Goal: Contribute content: Contribute content

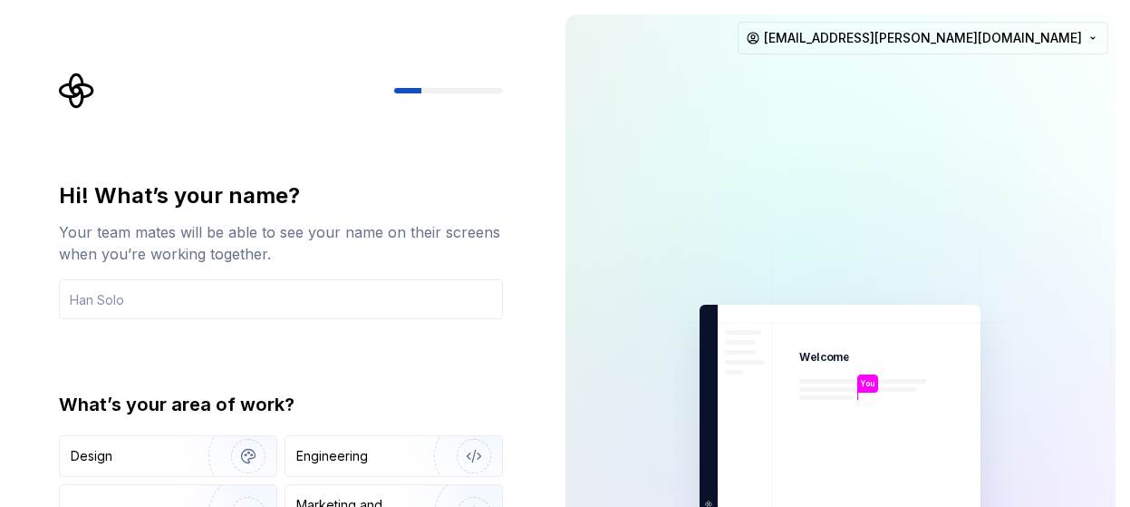
click at [533, 327] on div "Hi! What’s your name? Your team mates will be able to see your name on their sc…" at bounding box center [275, 408] width 551 height 817
click at [343, 296] on input "text" at bounding box center [281, 299] width 444 height 40
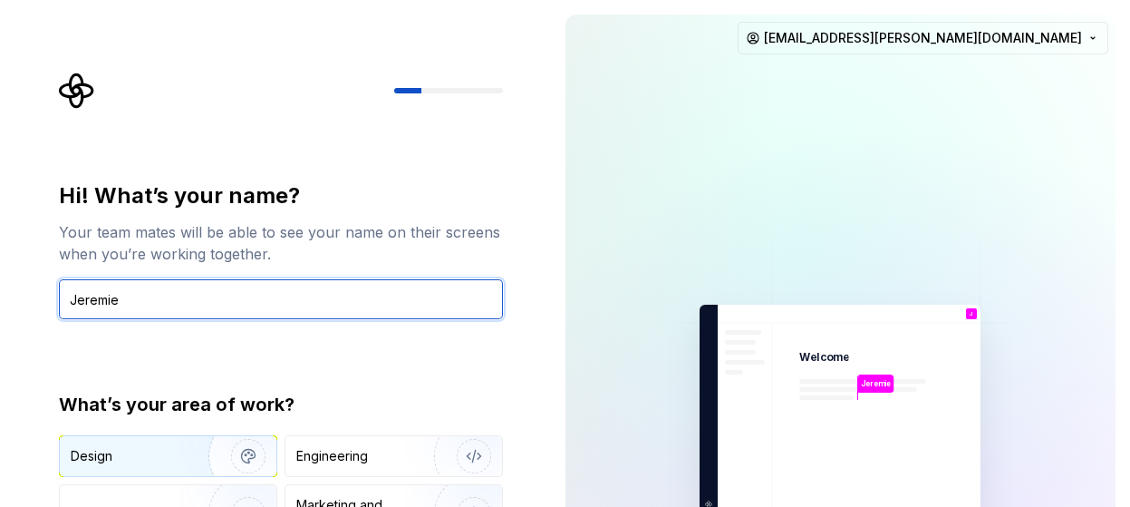
type input "Jeremie"
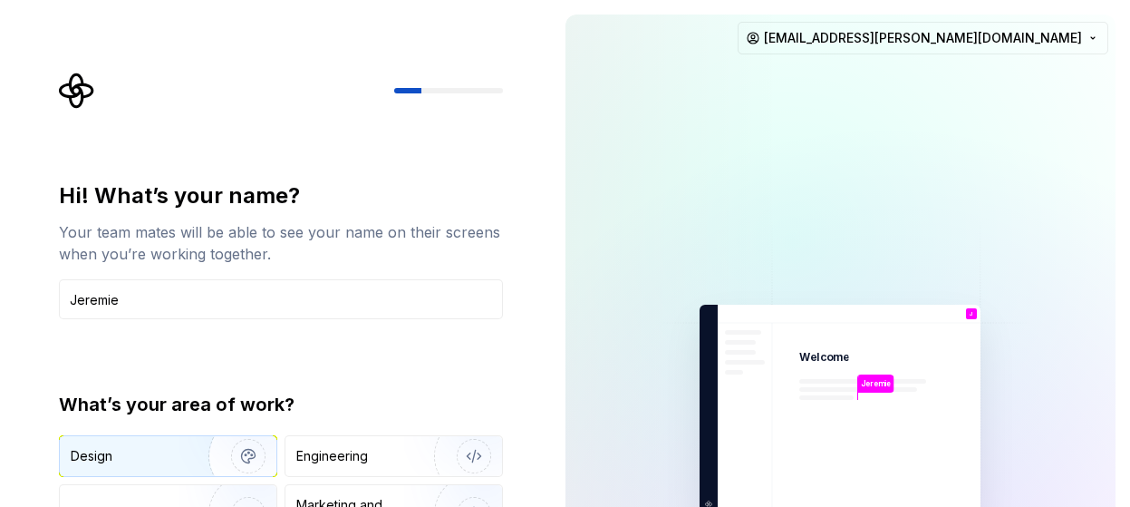
click at [227, 459] on img "button" at bounding box center [237, 455] width 116 height 121
drag, startPoint x: 479, startPoint y: 462, endPoint x: 563, endPoint y: 440, distance: 87.0
click at [479, 462] on img "button" at bounding box center [462, 455] width 116 height 121
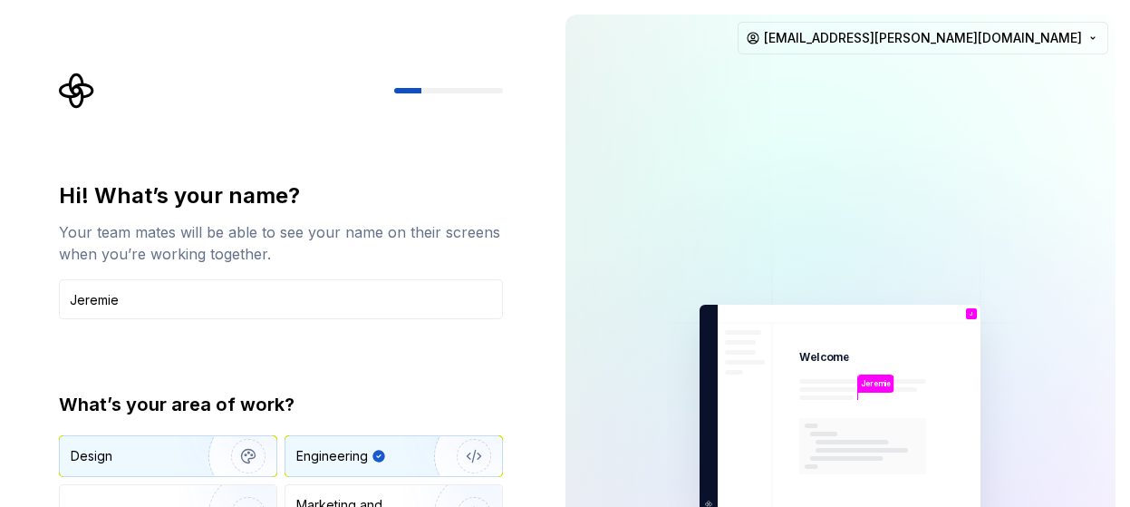
drag, startPoint x: 160, startPoint y: 462, endPoint x: 186, endPoint y: 452, distance: 28.1
click at [160, 462] on div "Design" at bounding box center [128, 456] width 114 height 18
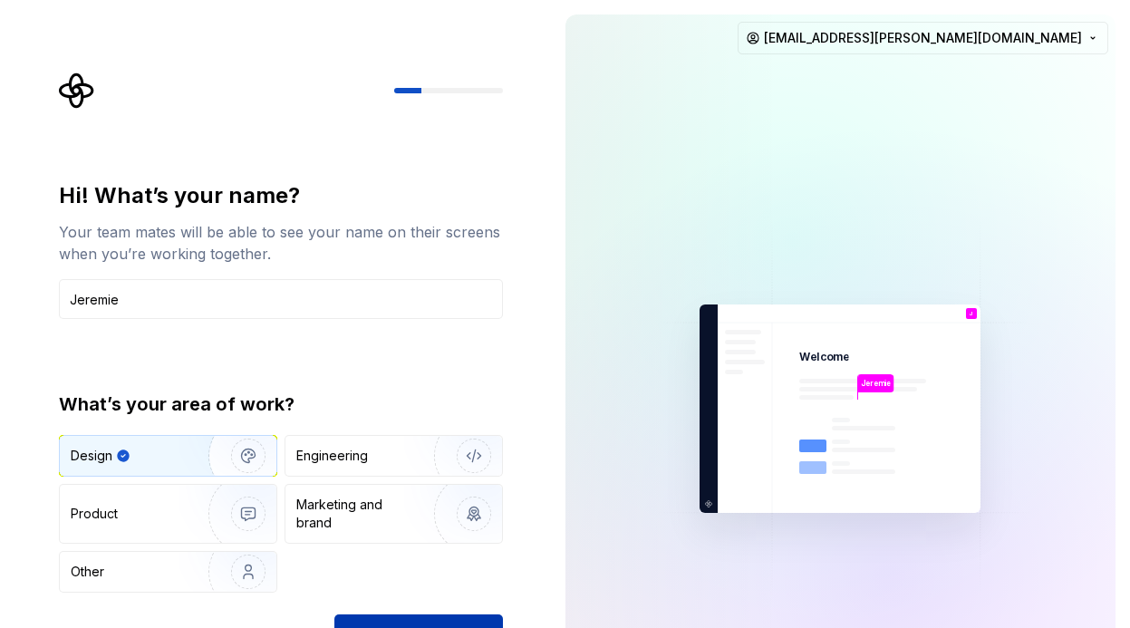
click at [464, 506] on button "Continue" at bounding box center [418, 634] width 169 height 40
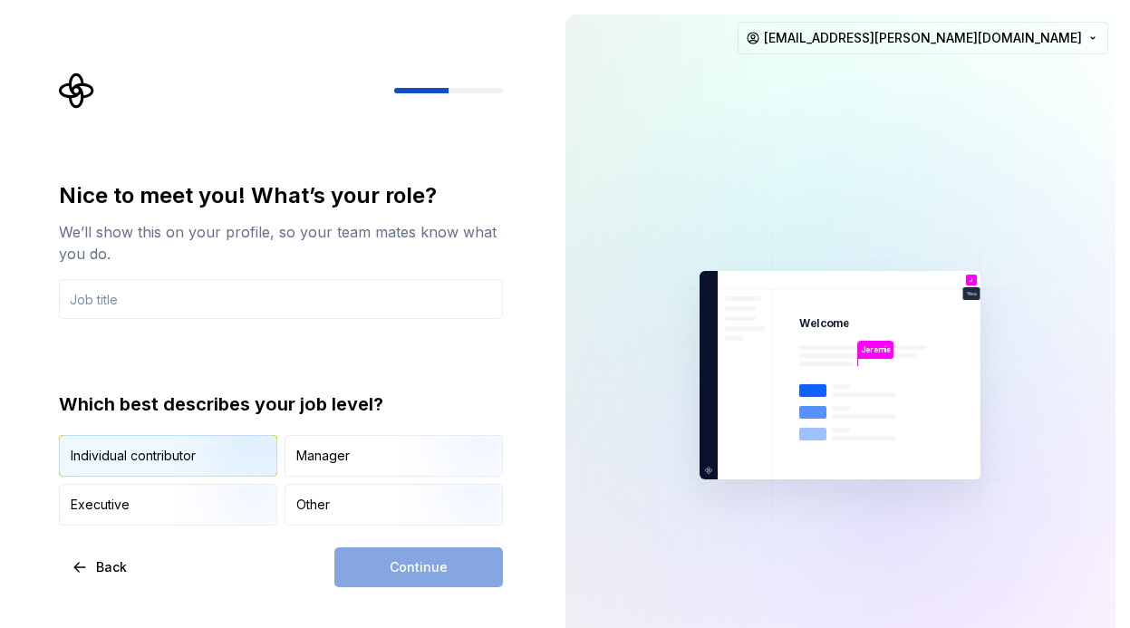
click at [219, 462] on img "button" at bounding box center [233, 478] width 116 height 121
drag, startPoint x: 447, startPoint y: 574, endPoint x: 258, endPoint y: 569, distance: 188.6
click at [439, 506] on div "Continue" at bounding box center [418, 567] width 169 height 40
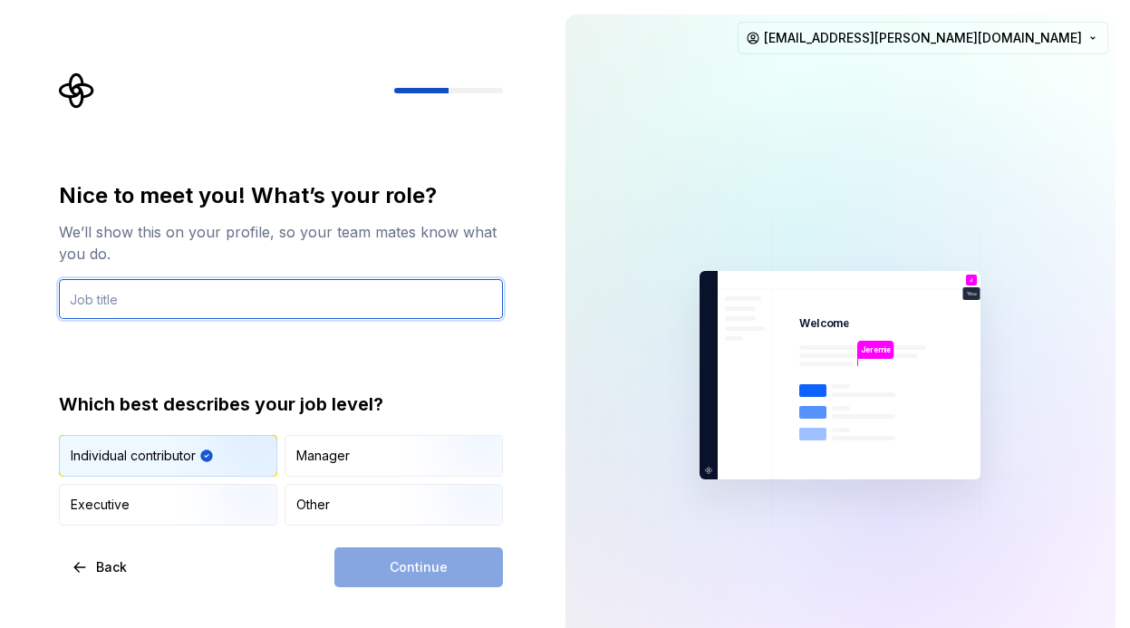
click at [140, 305] on input "text" at bounding box center [281, 299] width 444 height 40
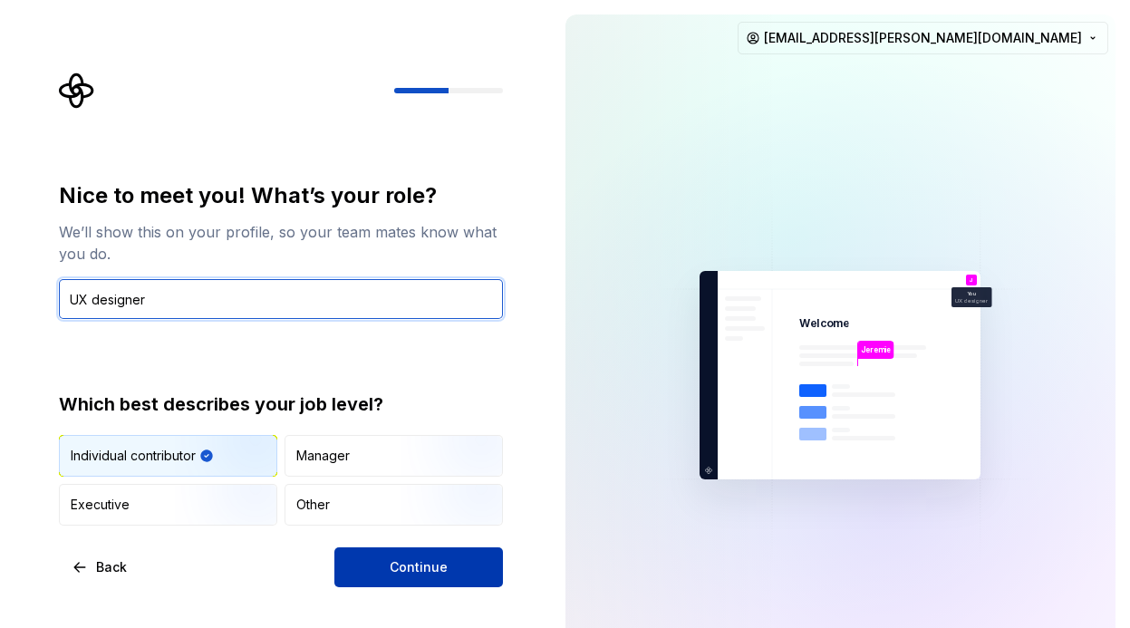
type input "UX designer"
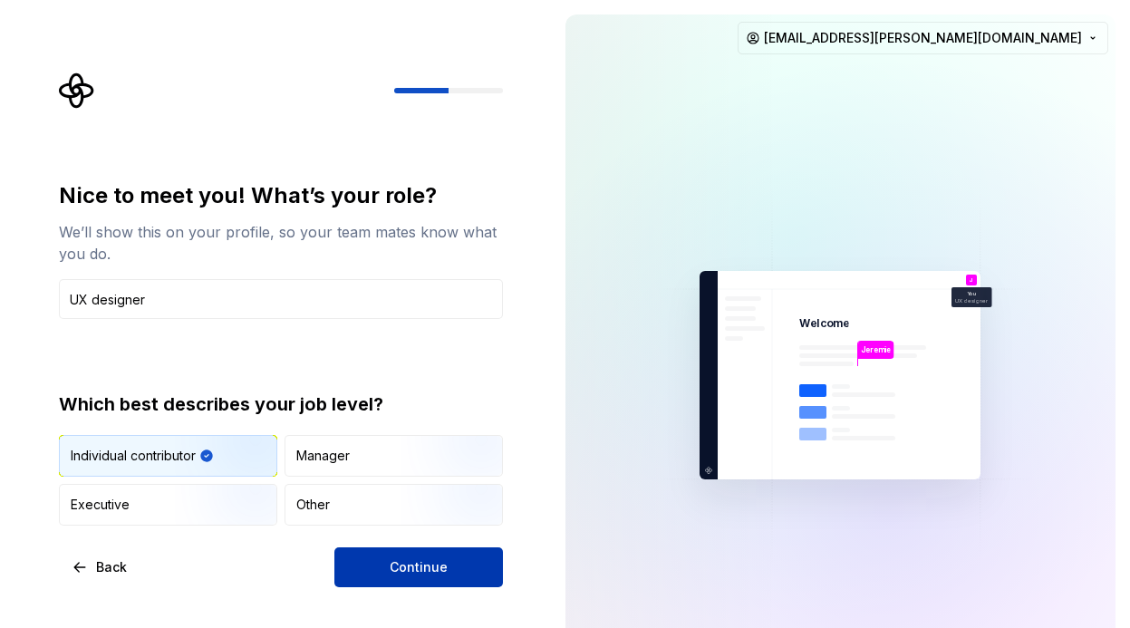
click at [431, 506] on button "Continue" at bounding box center [418, 567] width 169 height 40
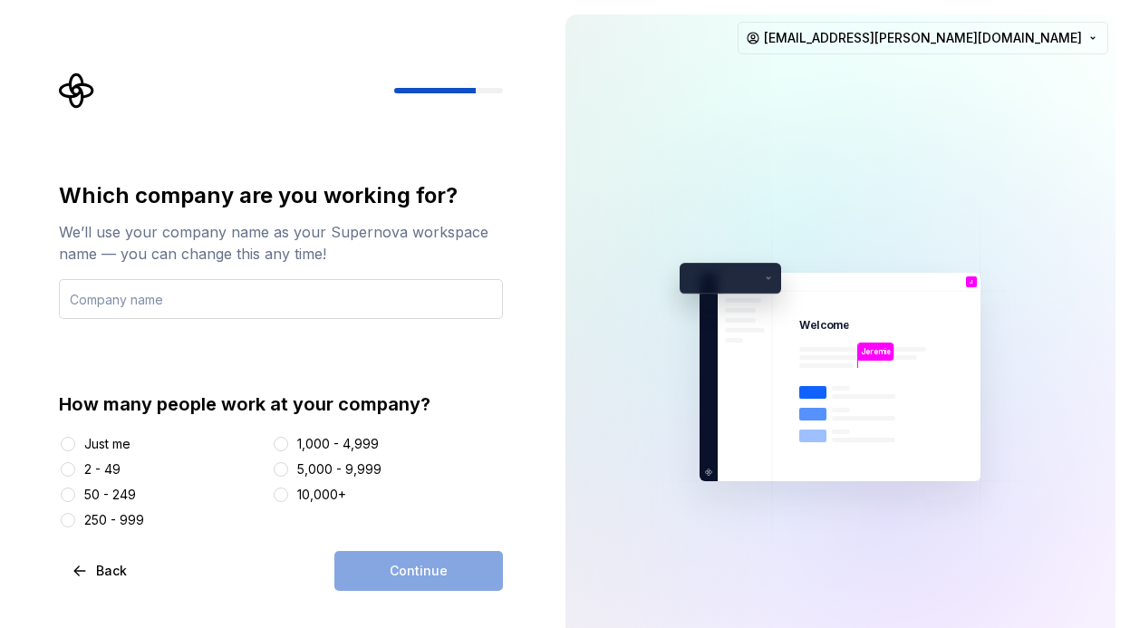
click at [274, 310] on input "text" at bounding box center [281, 299] width 444 height 40
type input "Plusgrade"
drag, startPoint x: 125, startPoint y: 518, endPoint x: 233, endPoint y: 534, distance: 108.9
click at [126, 506] on div "250 - 999" at bounding box center [114, 520] width 60 height 18
click at [75, 506] on button "250 - 999" at bounding box center [68, 520] width 15 height 15
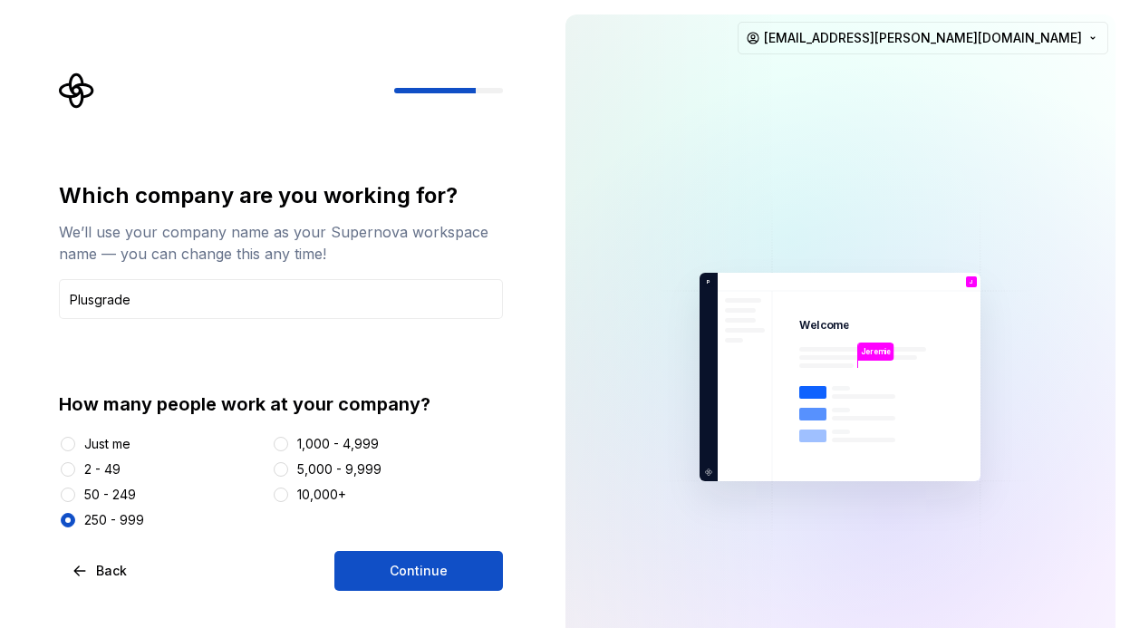
click at [464, 506] on button "Continue" at bounding box center [418, 571] width 169 height 40
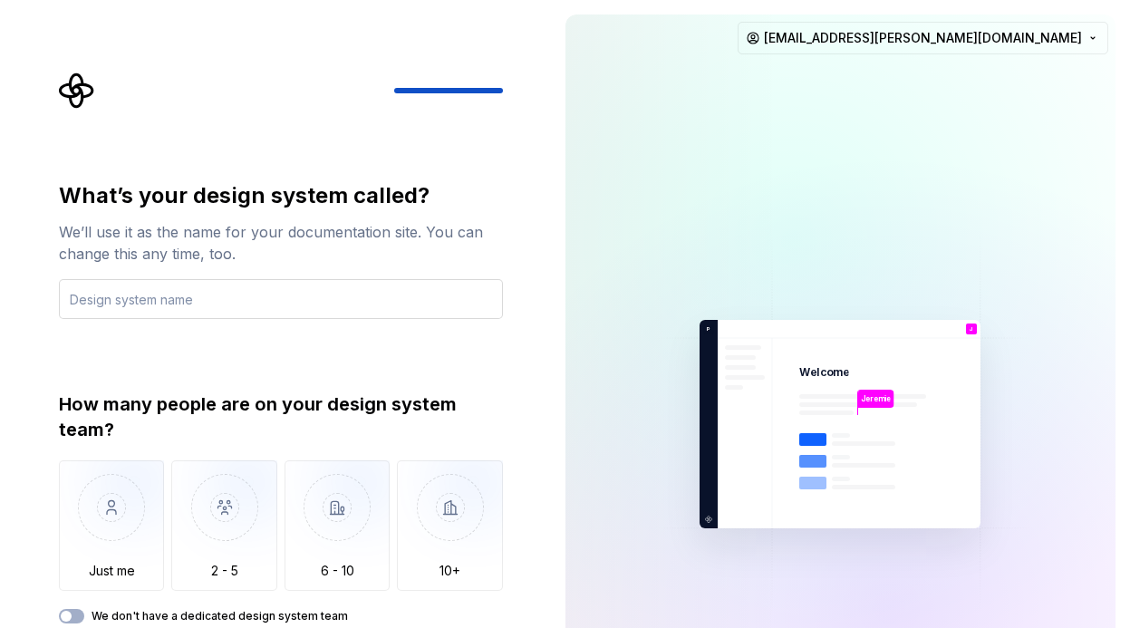
click at [260, 299] on input "text" at bounding box center [281, 299] width 444 height 40
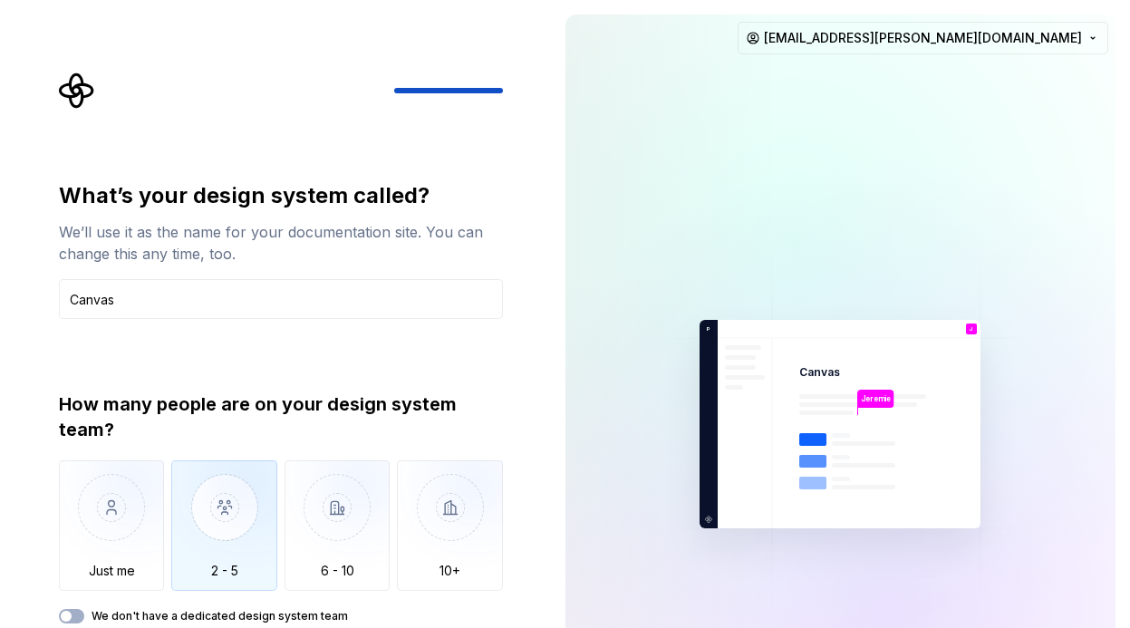
type input "Canvas"
click at [243, 506] on img "button" at bounding box center [224, 520] width 106 height 121
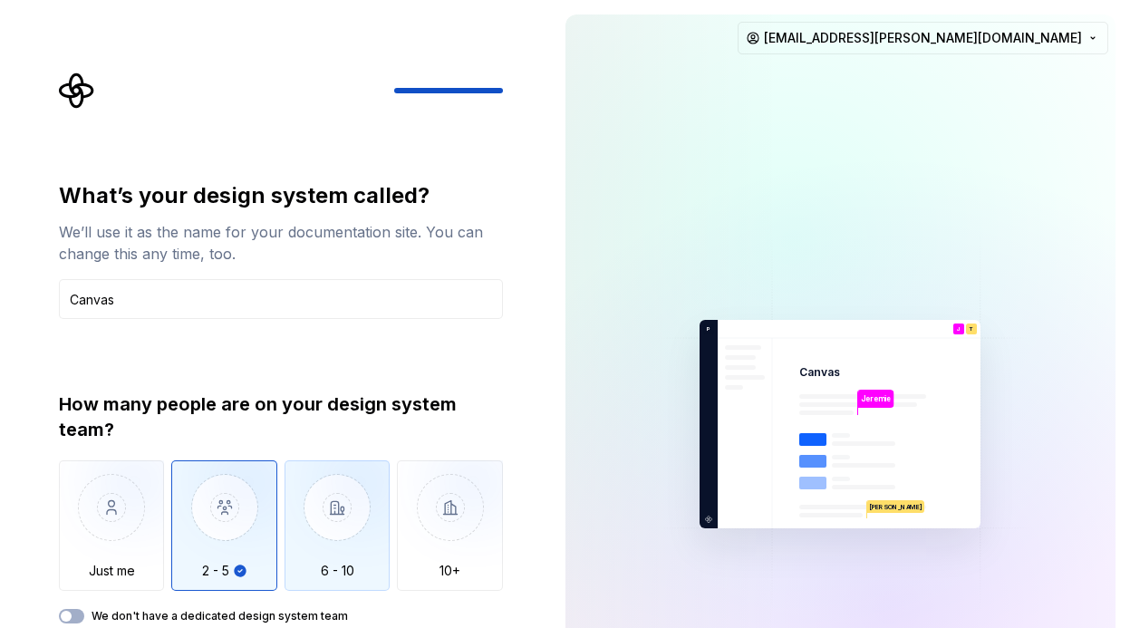
drag, startPoint x: 359, startPoint y: 556, endPoint x: 371, endPoint y: 541, distance: 18.7
click at [359, 506] on img "button" at bounding box center [338, 520] width 106 height 121
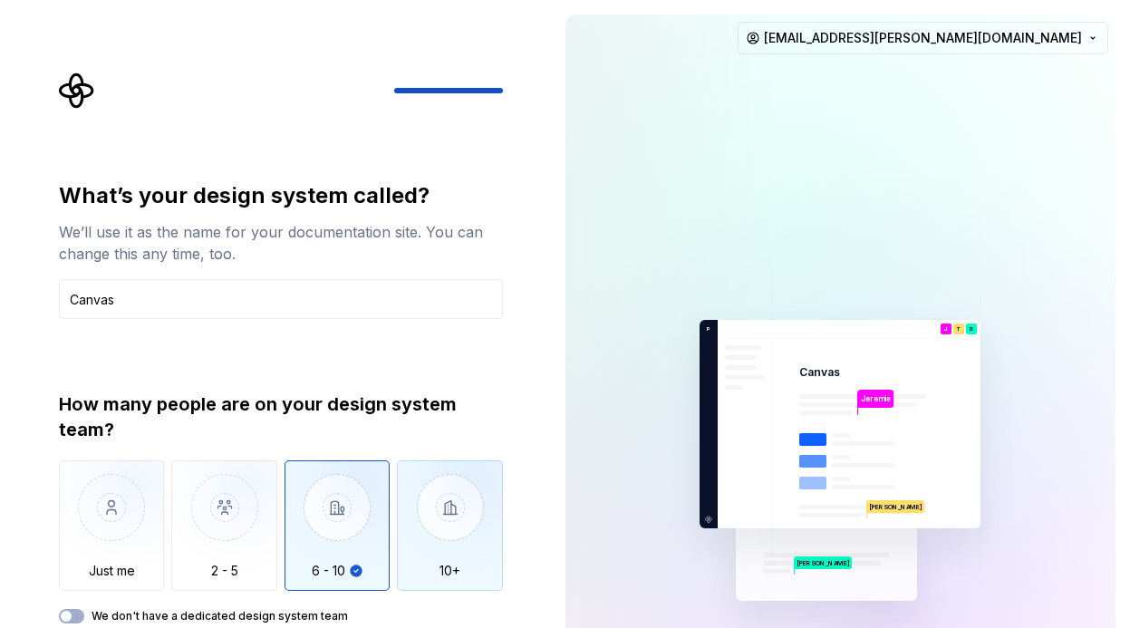
click at [447, 506] on img "button" at bounding box center [450, 520] width 106 height 121
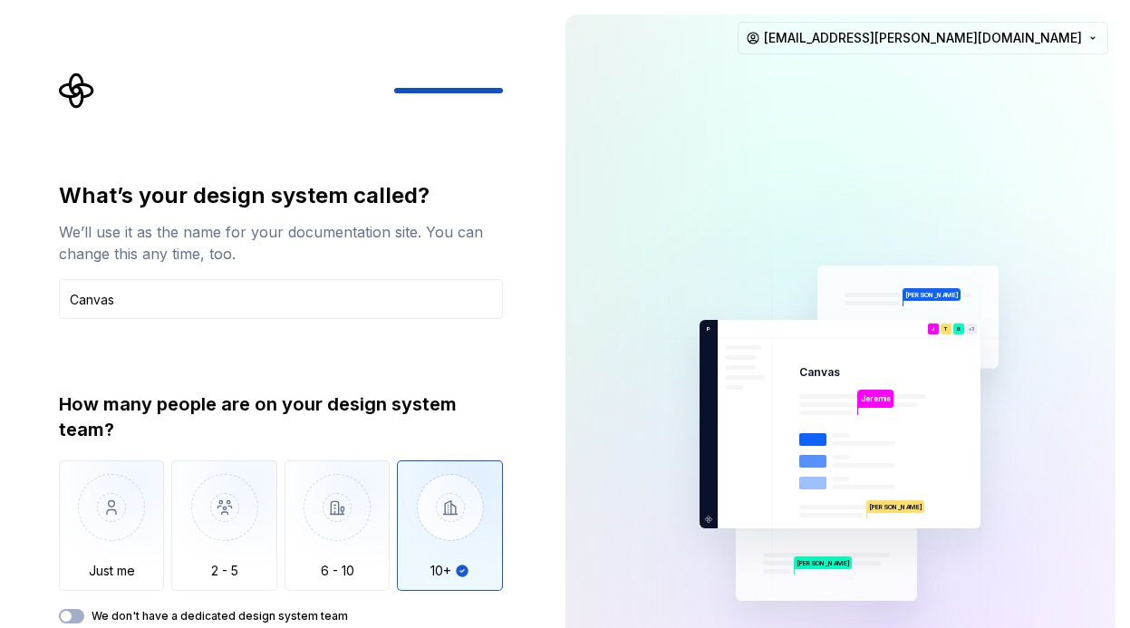
click at [518, 455] on div "What’s your design system called? We’ll use it as the name for your documentati…" at bounding box center [286, 379] width 477 height 613
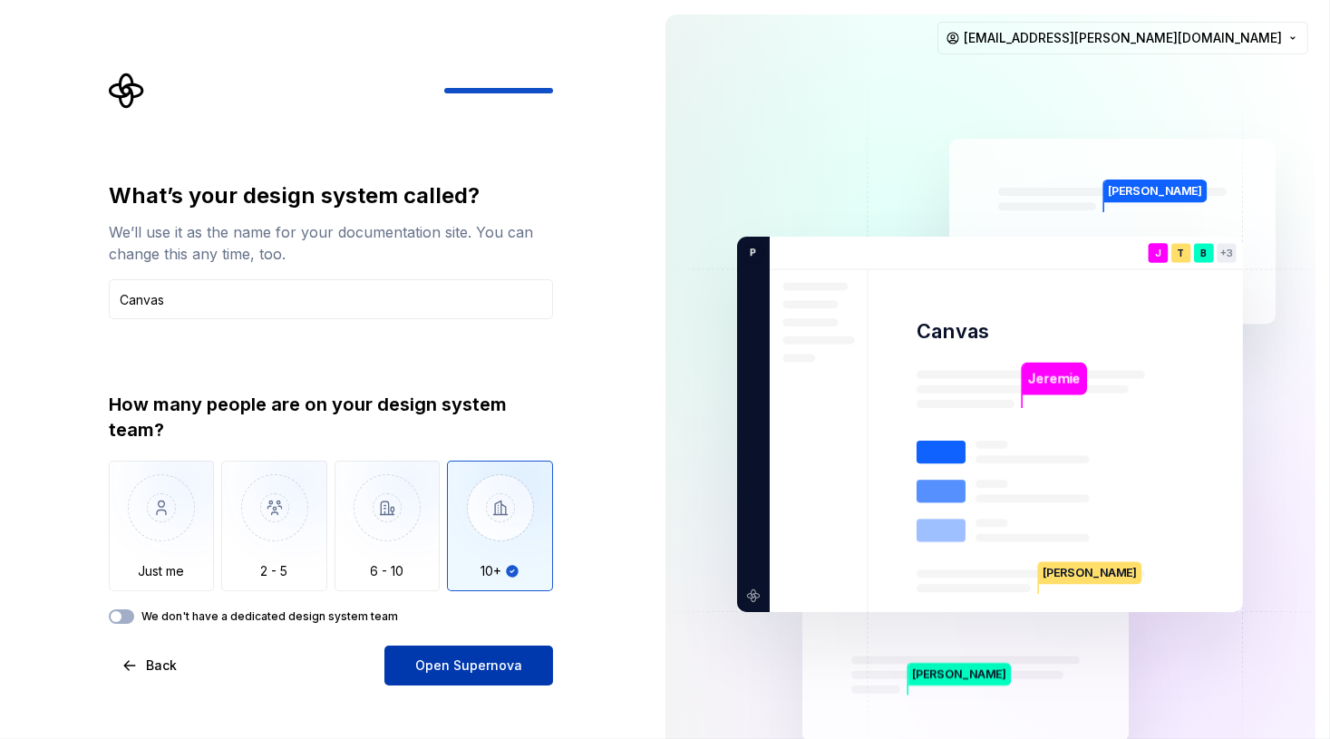
click at [469, 506] on span "Open Supernova" at bounding box center [468, 665] width 107 height 18
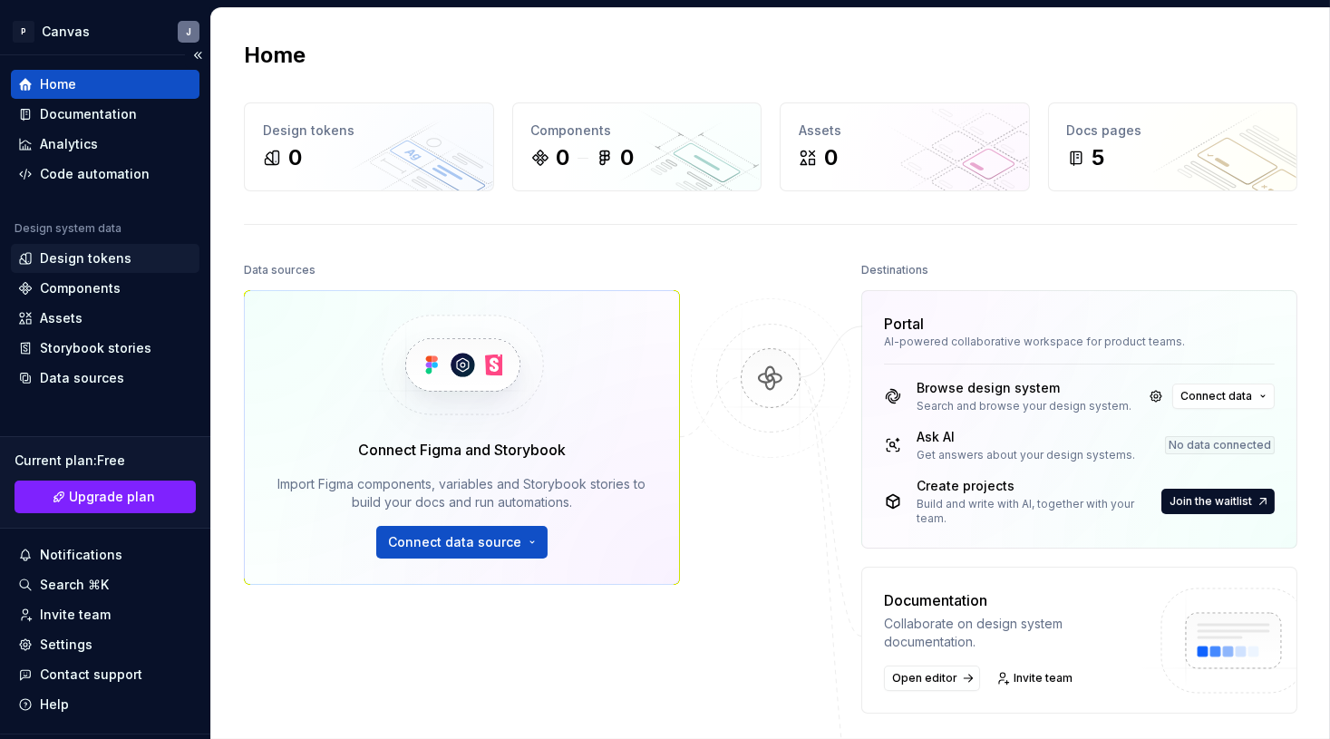
click at [93, 265] on div "Design tokens" at bounding box center [86, 258] width 92 height 18
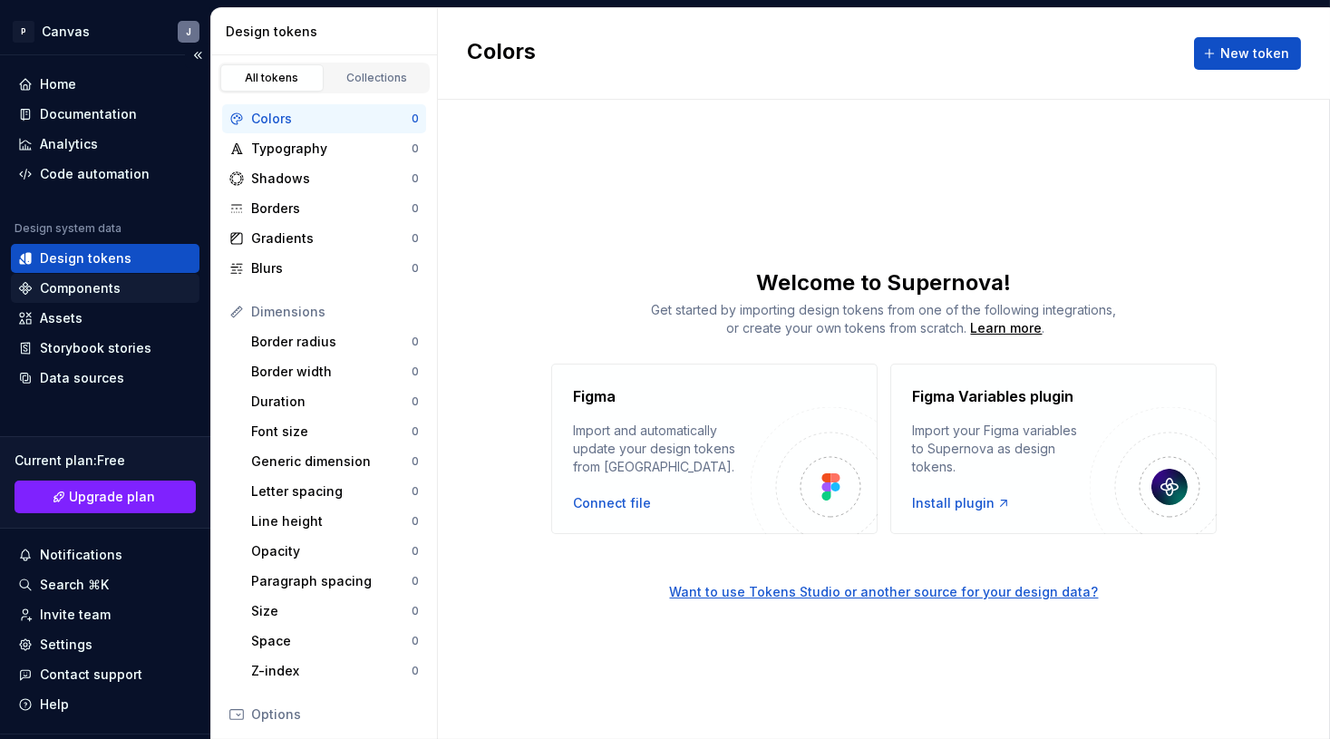
click at [94, 292] on div "Components" at bounding box center [80, 288] width 81 height 18
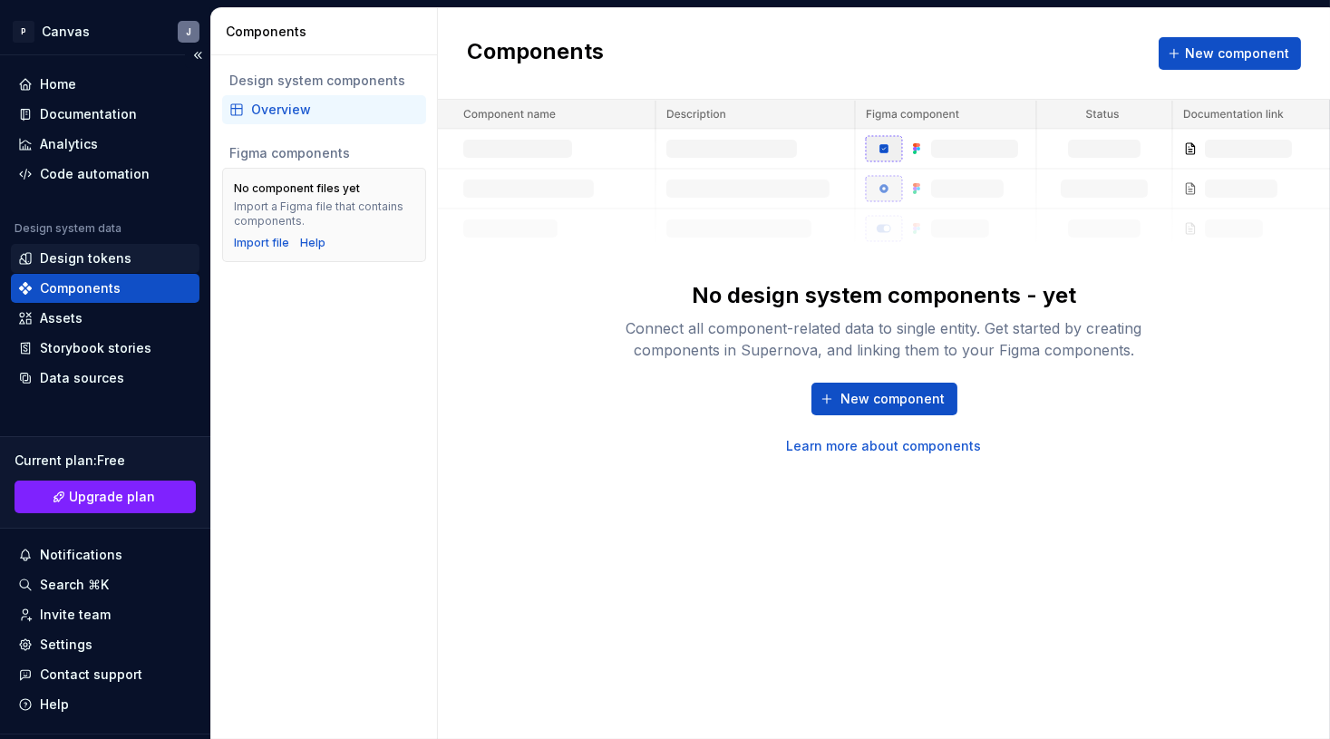
click at [99, 249] on div "Design tokens" at bounding box center [86, 258] width 92 height 18
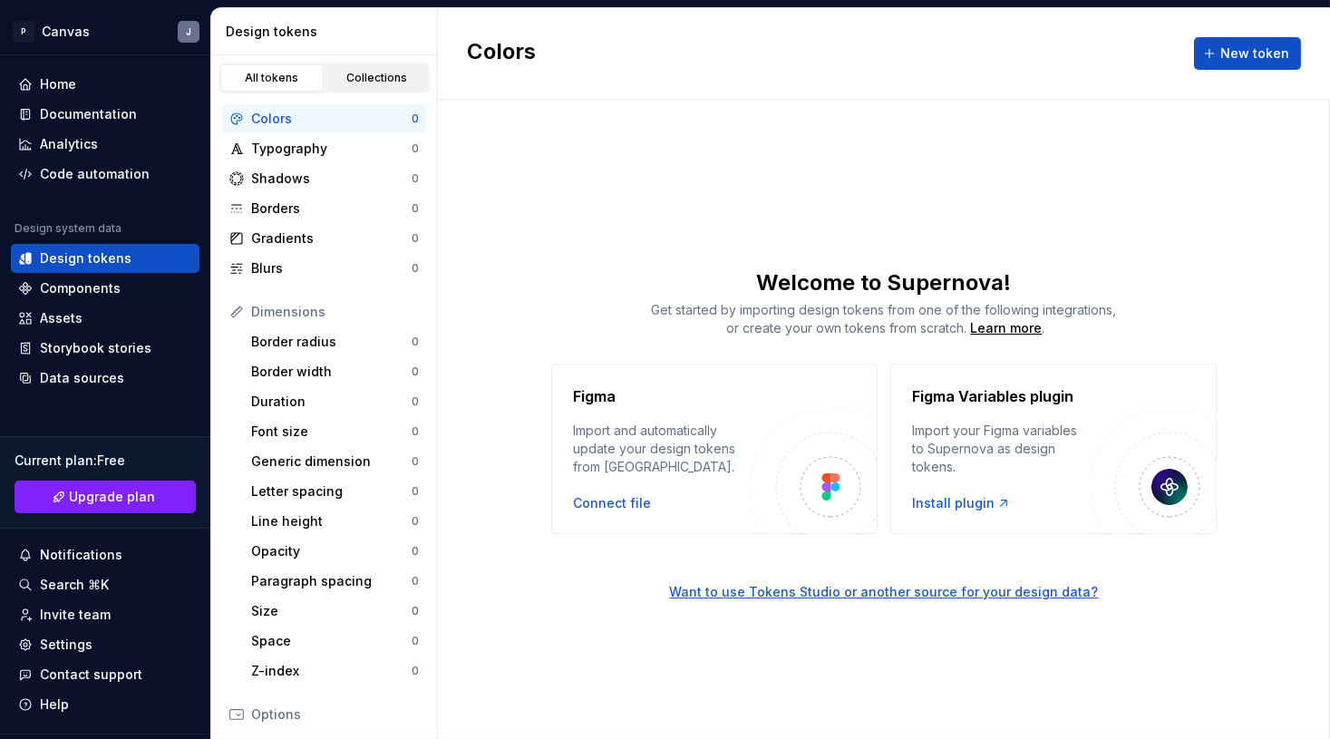
click at [377, 76] on div "Collections" at bounding box center [377, 78] width 91 height 15
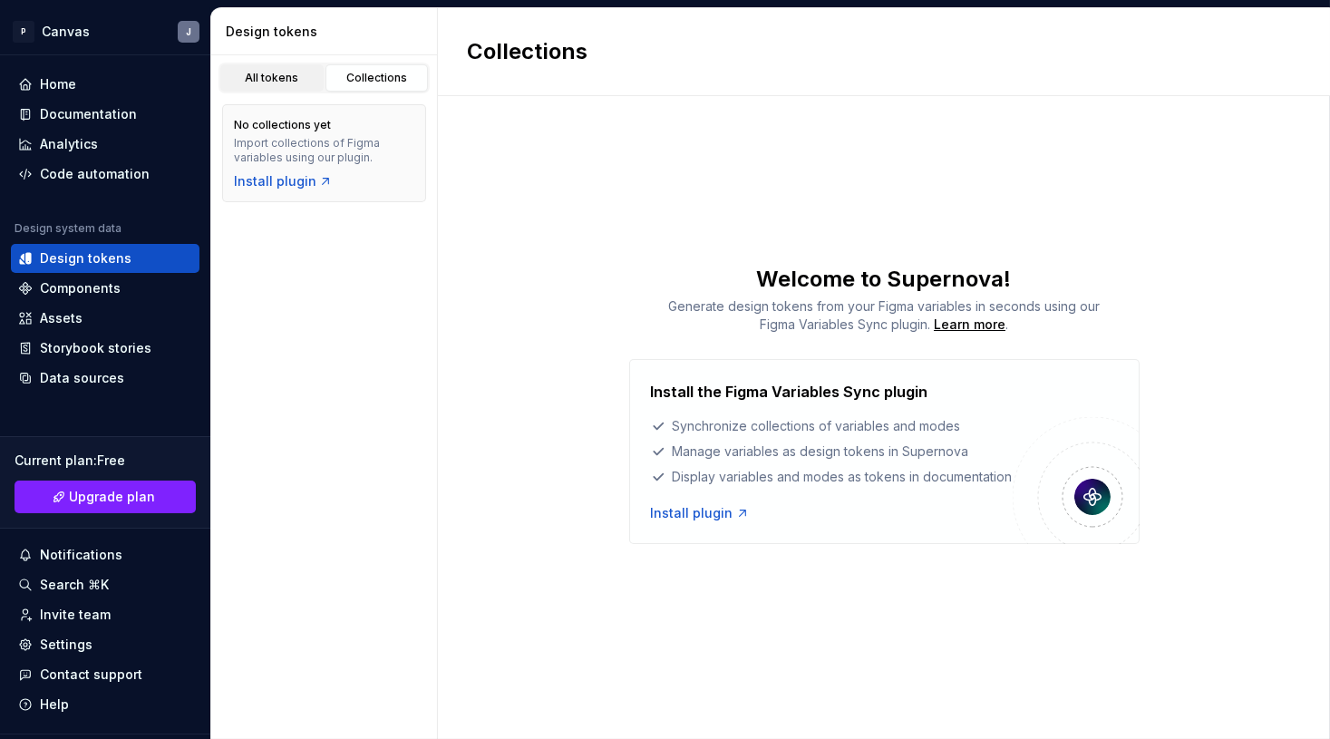
click at [274, 80] on div "All tokens" at bounding box center [272, 78] width 91 height 15
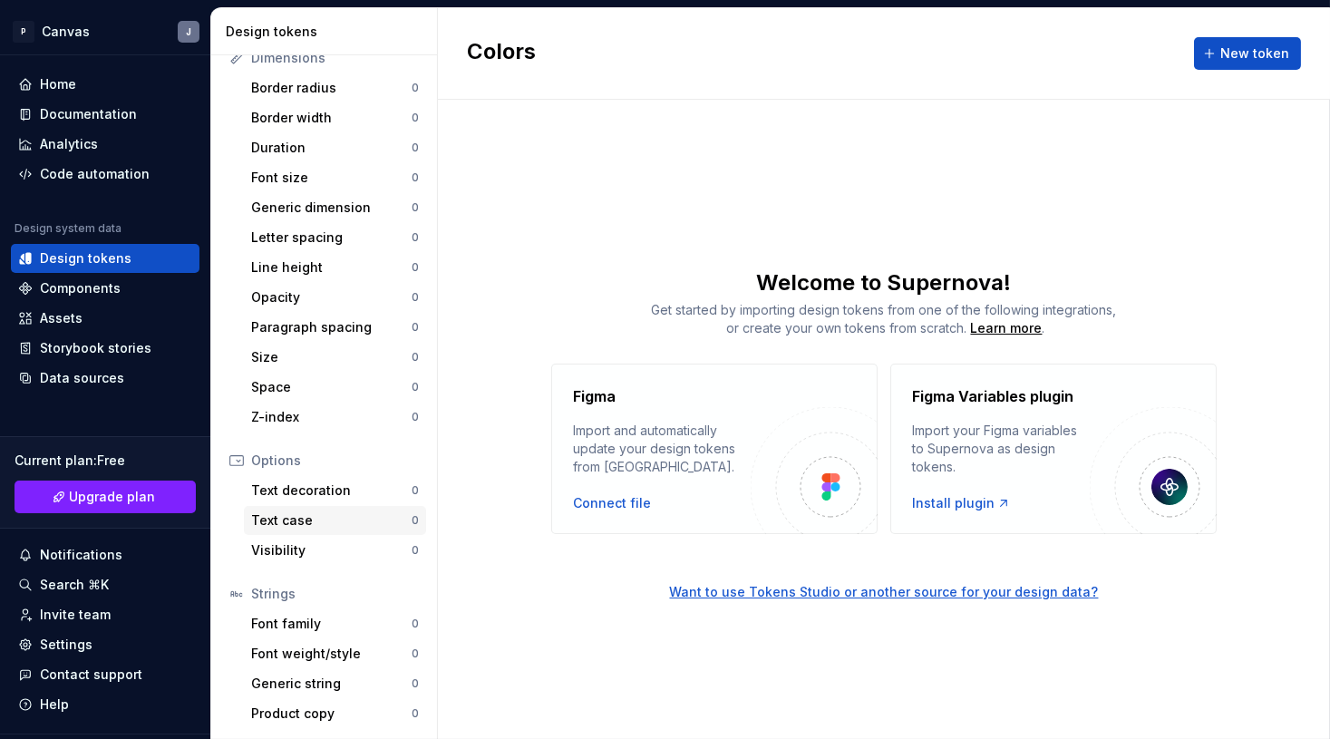
scroll to position [252, 0]
click at [97, 281] on div "Components" at bounding box center [80, 288] width 81 height 18
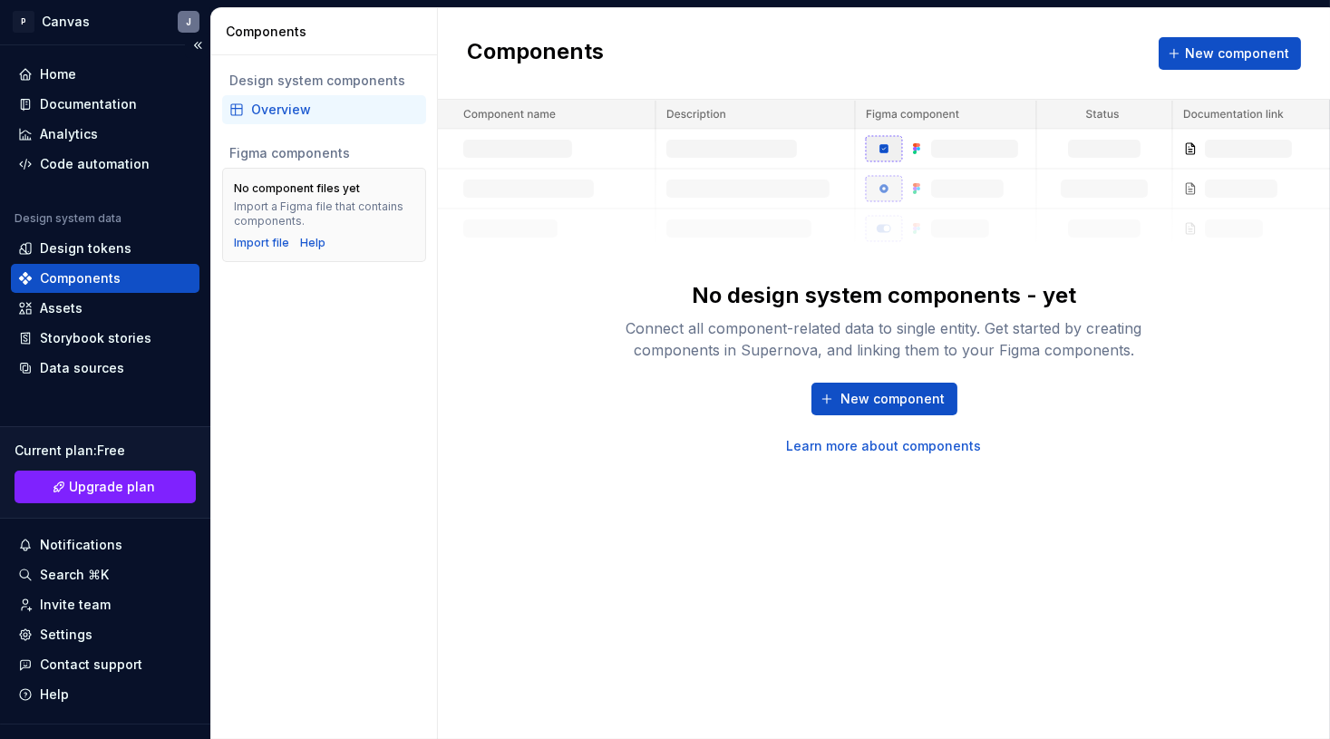
scroll to position [16, 0]
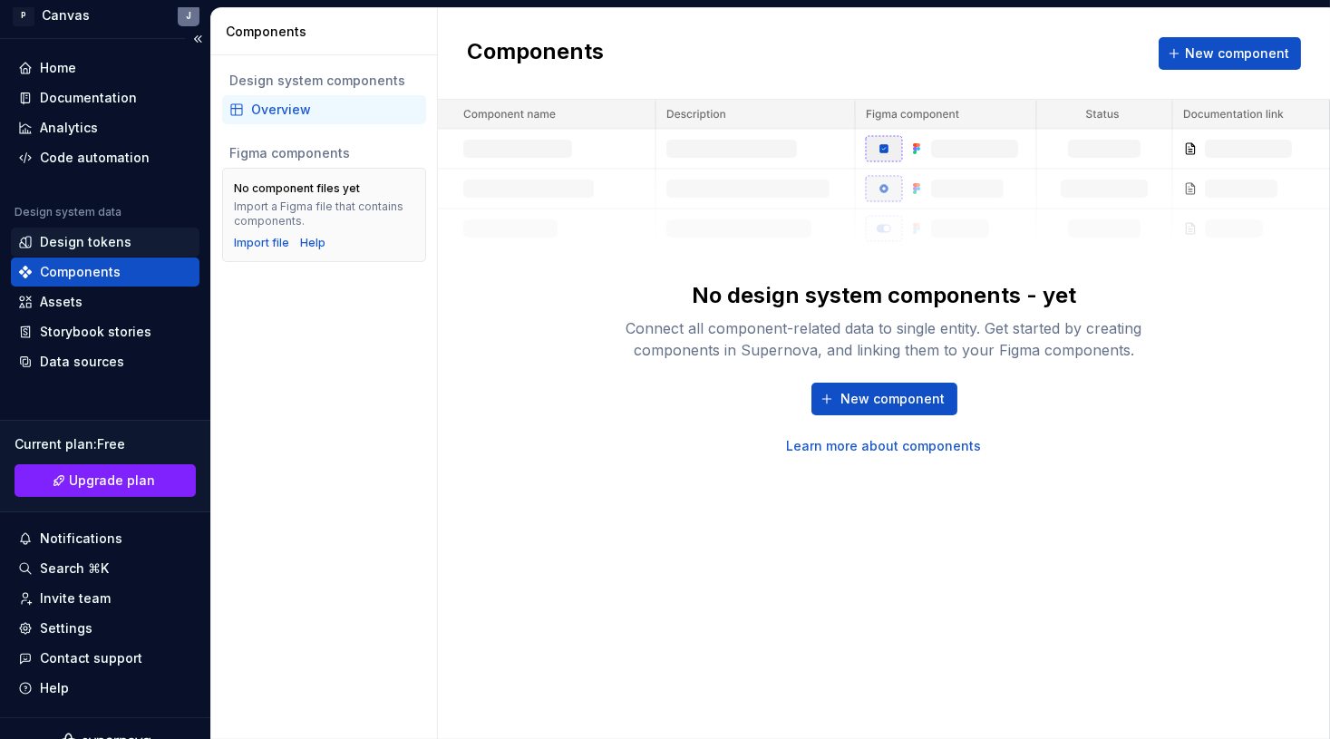
click at [115, 240] on div "Design tokens" at bounding box center [86, 242] width 92 height 18
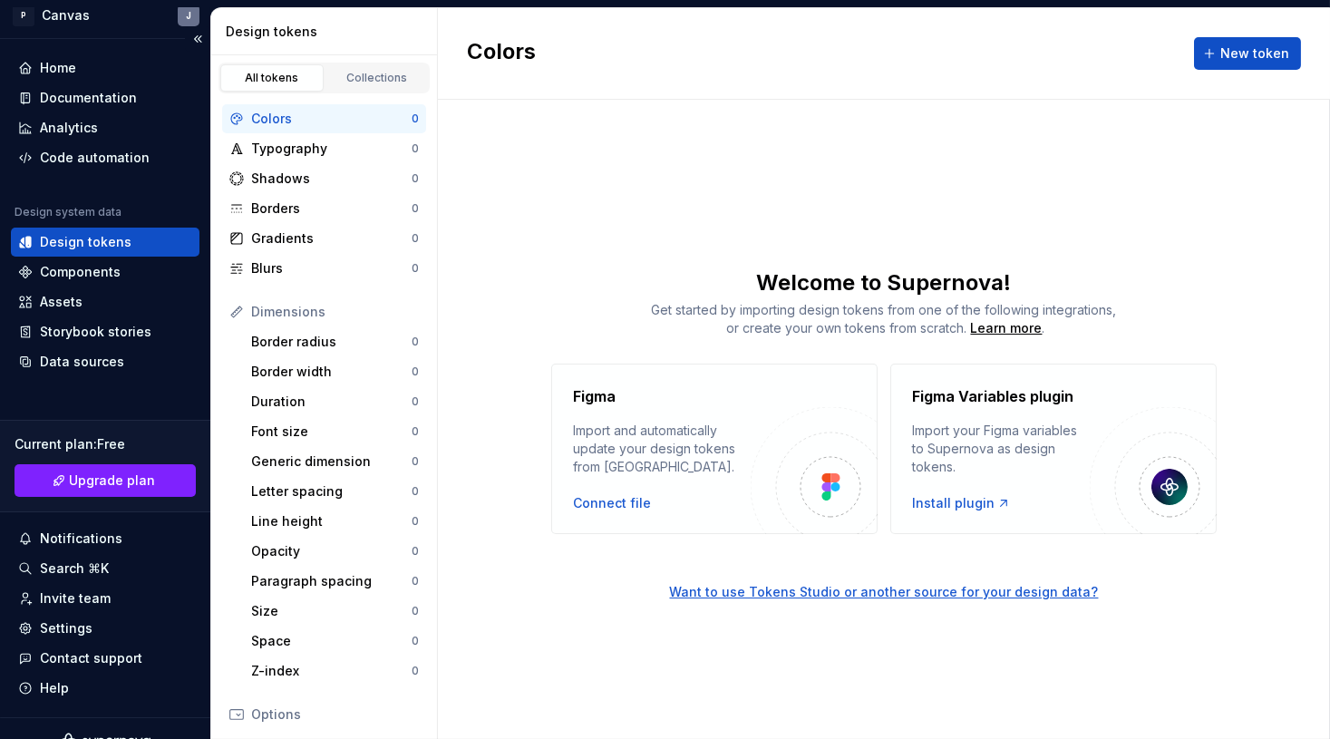
click at [95, 255] on div "Design tokens" at bounding box center [105, 241] width 189 height 29
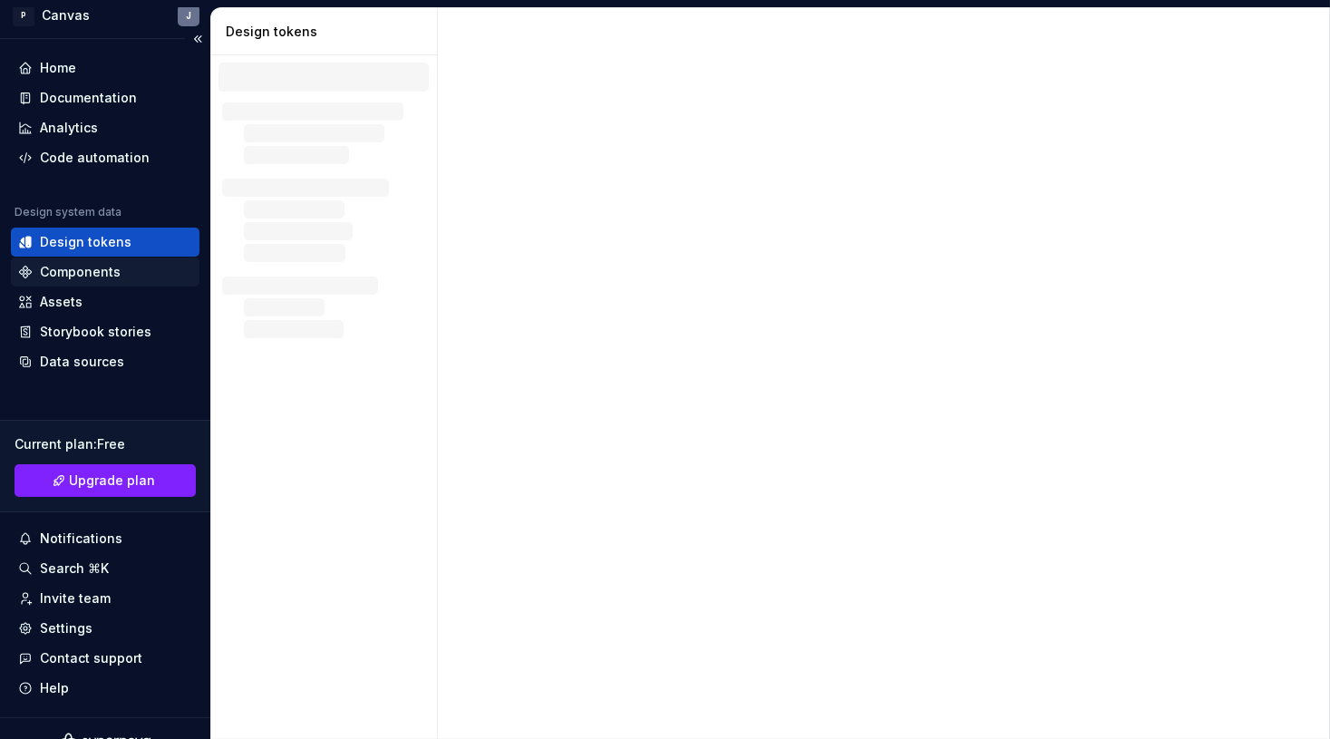
click at [93, 263] on div "Components" at bounding box center [80, 272] width 81 height 18
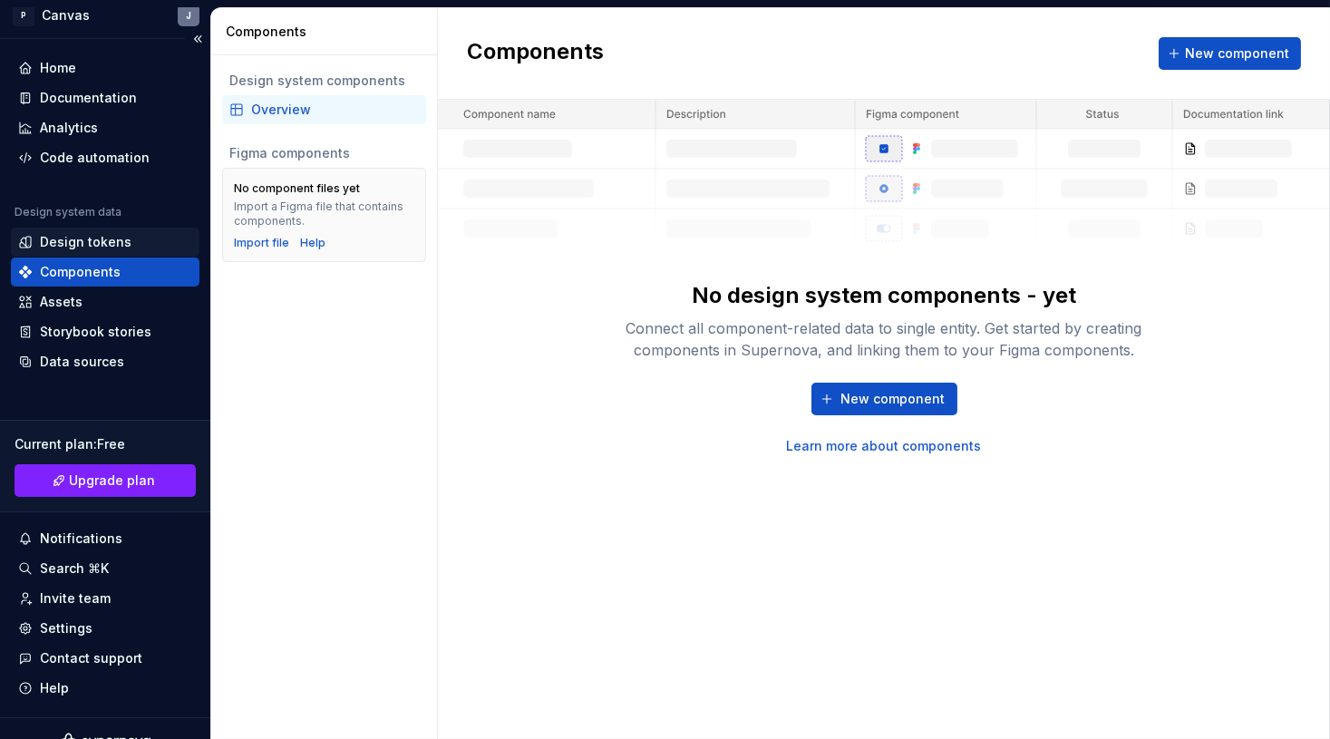
click at [108, 239] on div "Design tokens" at bounding box center [86, 242] width 92 height 18
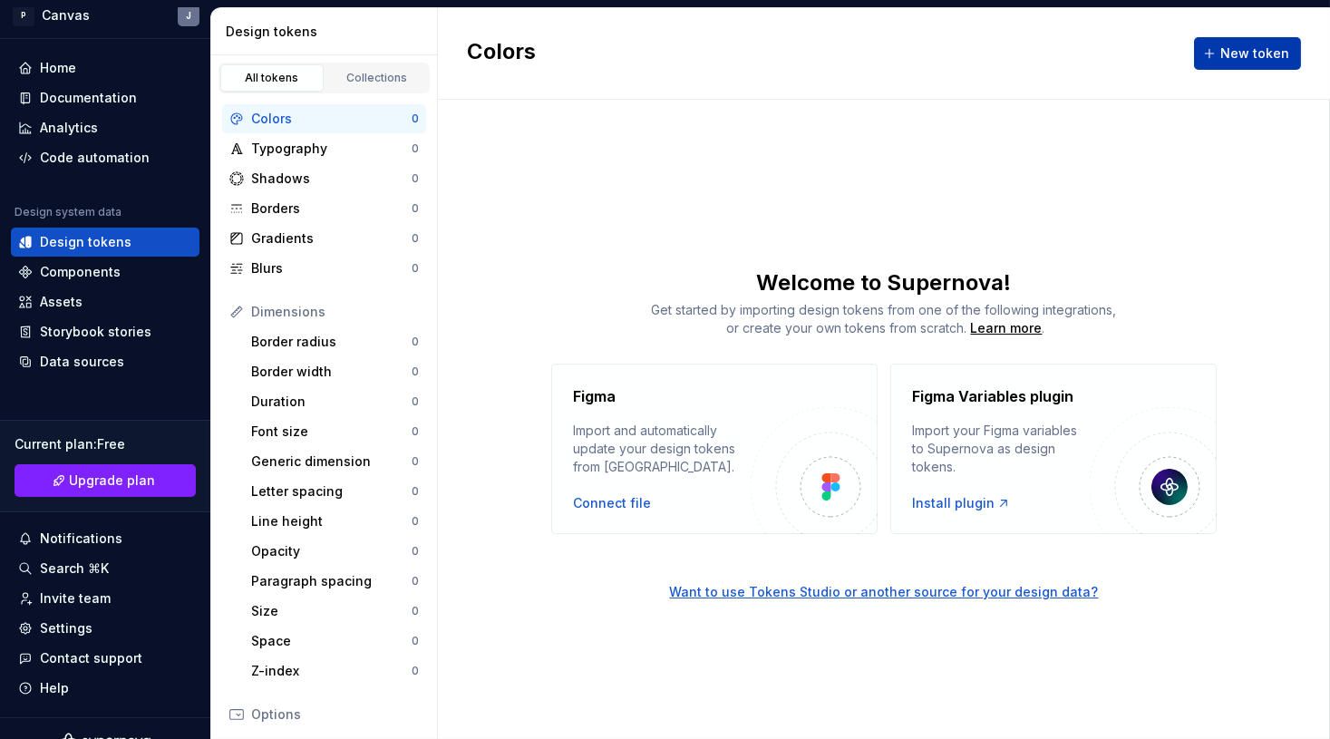
click at [1129, 49] on span "New token" at bounding box center [1254, 53] width 69 height 18
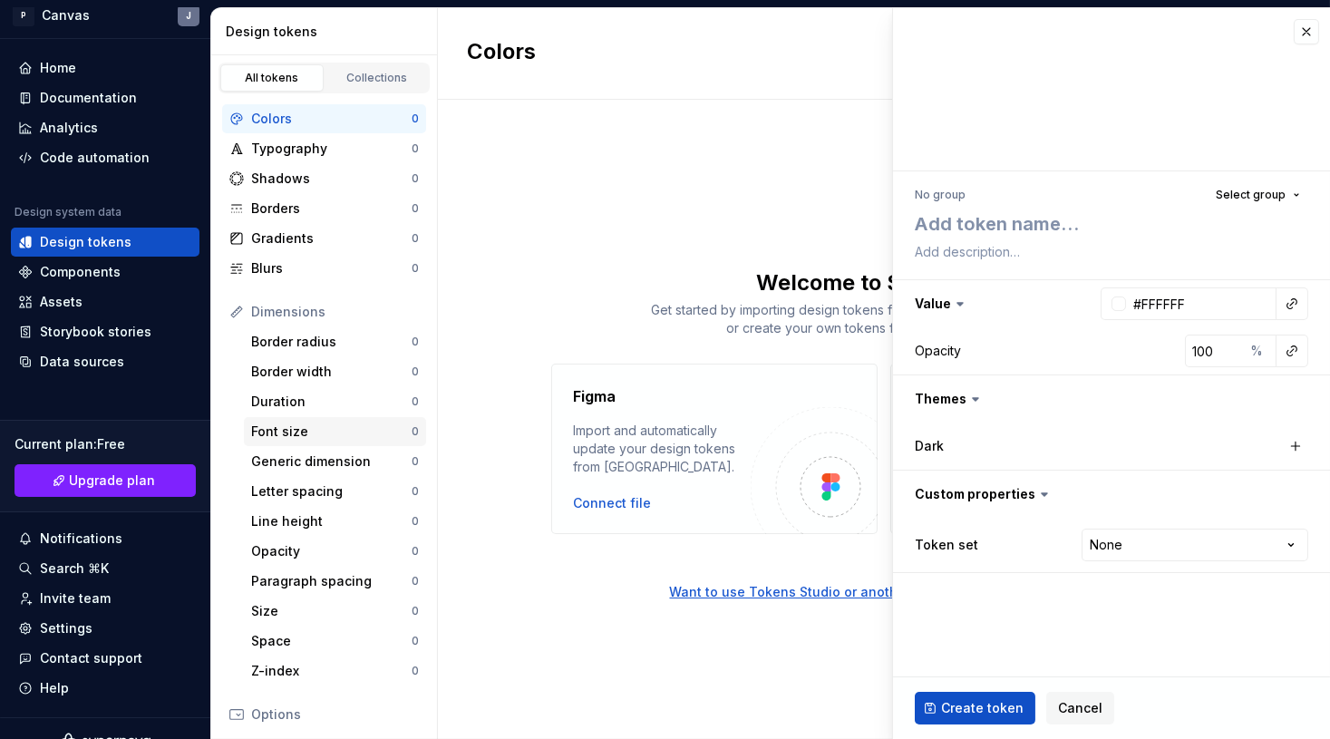
type textarea "*"
click at [960, 226] on textarea at bounding box center [1107, 224] width 393 height 32
type textarea "G"
type textarea "*"
type textarea "Go"
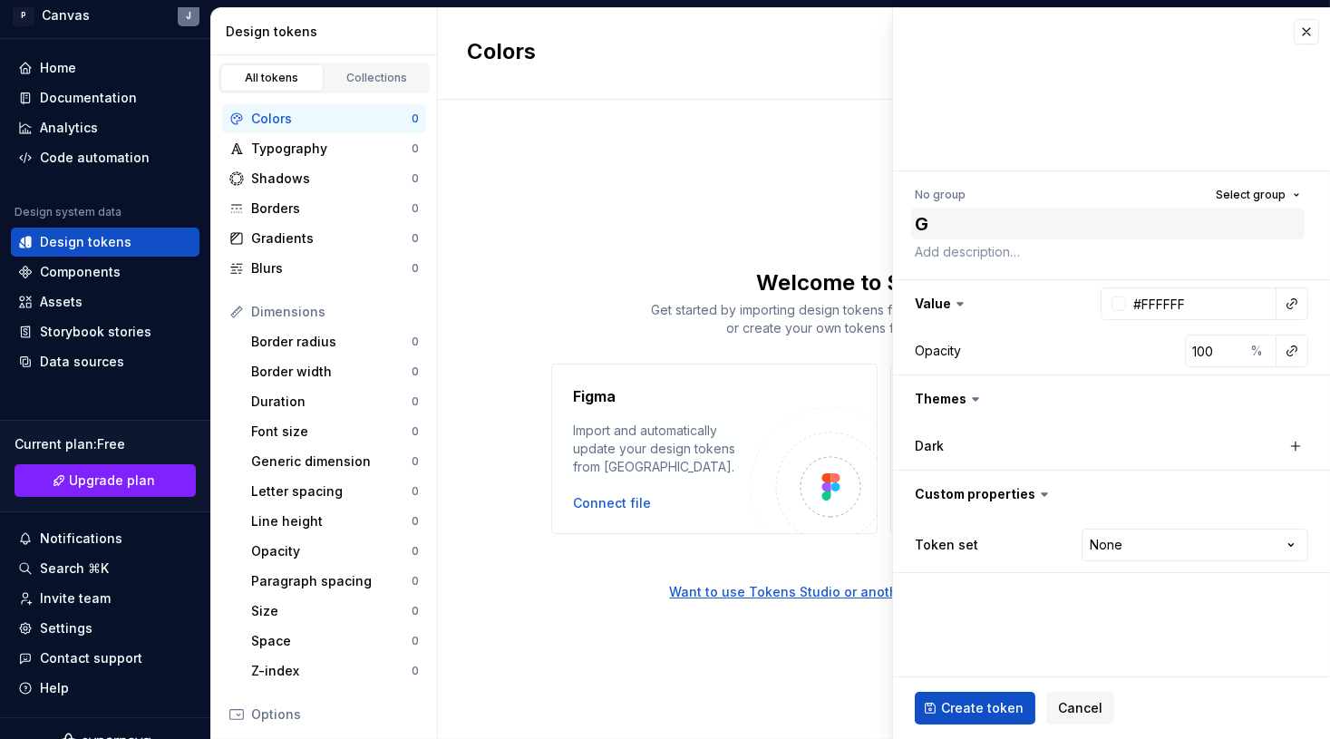
type textarea "*"
type textarea "Gol"
type textarea "*"
type textarea "Gold"
type textarea "*"
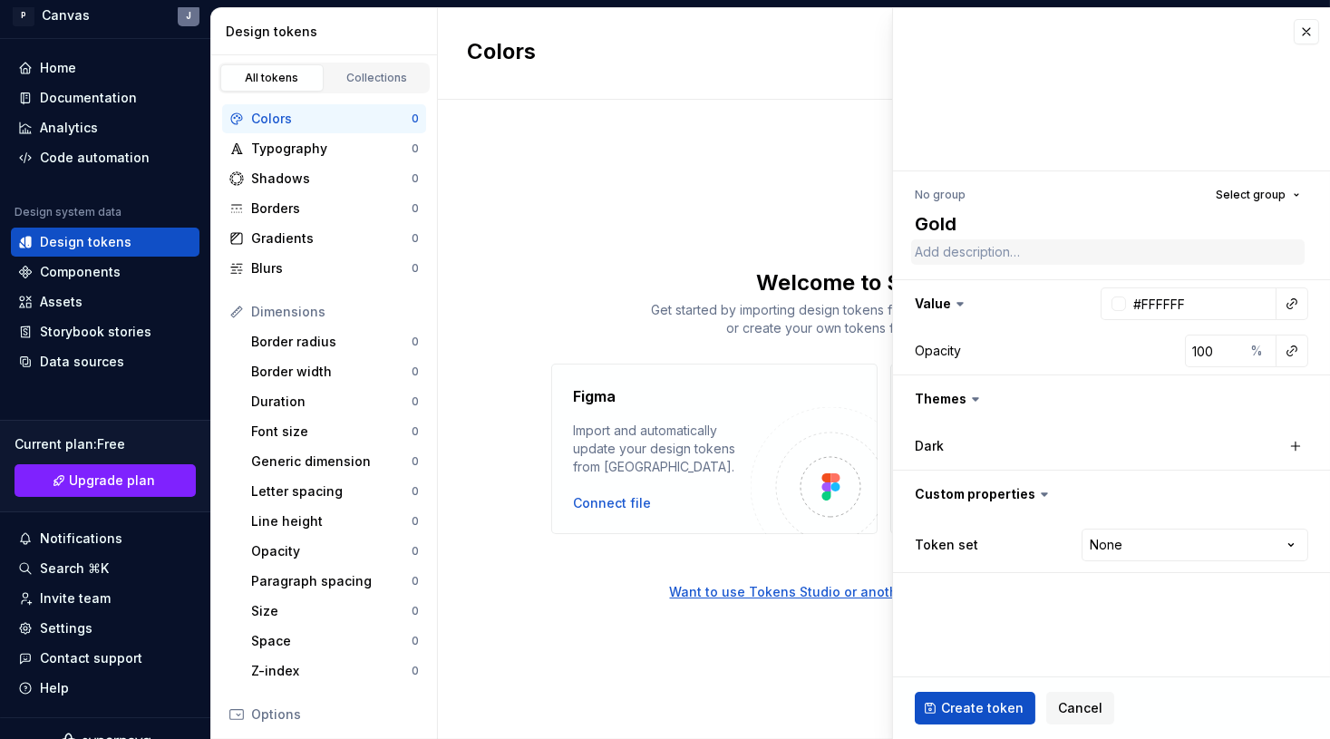
type textarea "Gold"
click at [999, 257] on textarea at bounding box center [1107, 251] width 393 height 25
click at [1129, 194] on button "Select group" at bounding box center [1257, 194] width 101 height 25
click at [1092, 303] on div "Create group" at bounding box center [1092, 301] width 83 height 18
type textarea "*"
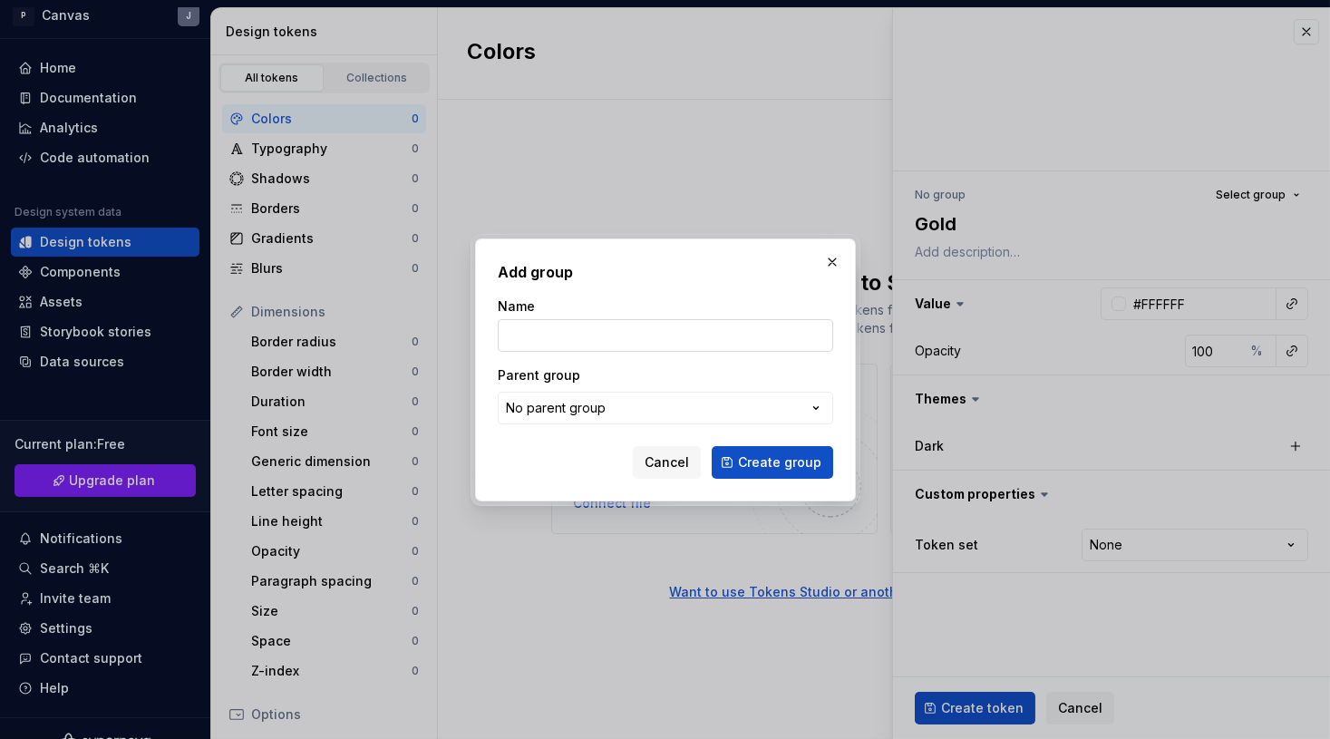
click at [571, 334] on input "Name" at bounding box center [665, 335] width 335 height 33
type input "Default Them"
type textarea "*"
type input "Default Theme"
click at [817, 470] on button "Create group" at bounding box center [771, 462] width 121 height 33
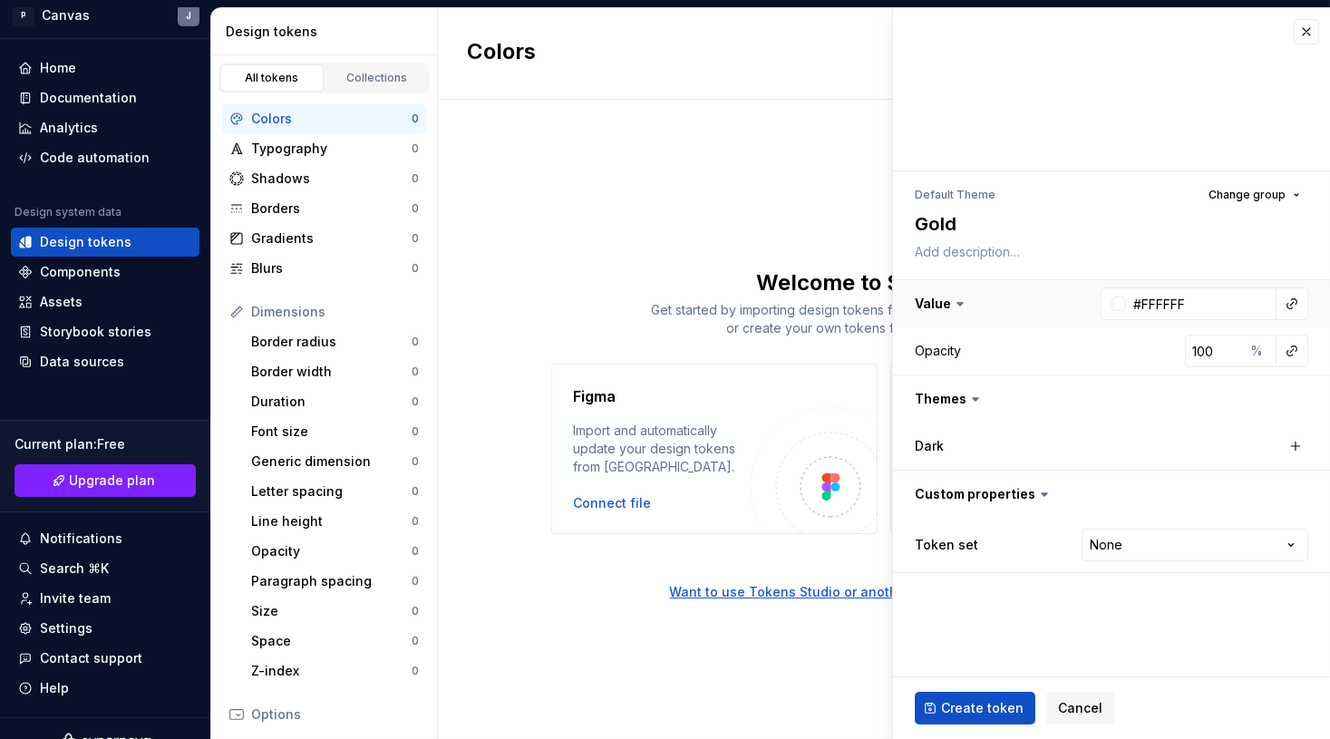
type textarea "*"
click at [1129, 192] on button "Change group" at bounding box center [1254, 194] width 108 height 25
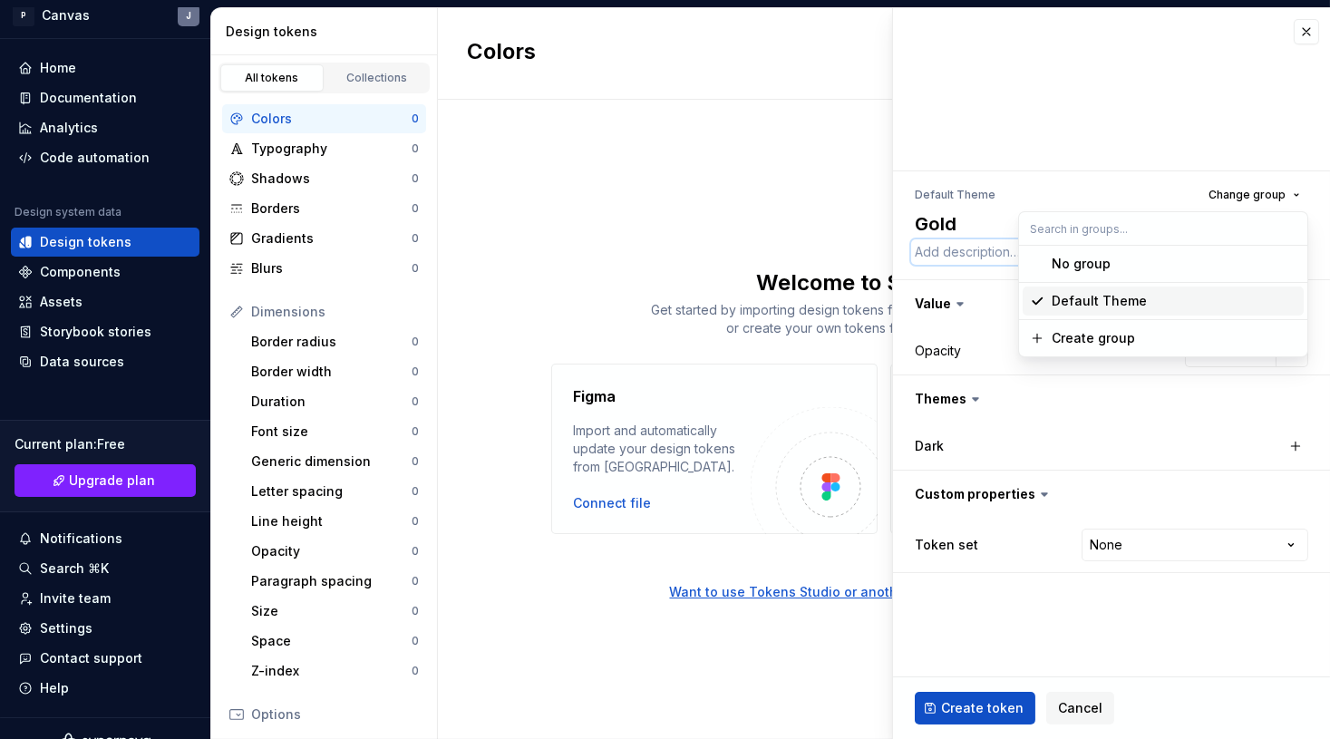
click at [973, 252] on textarea at bounding box center [1107, 251] width 393 height 25
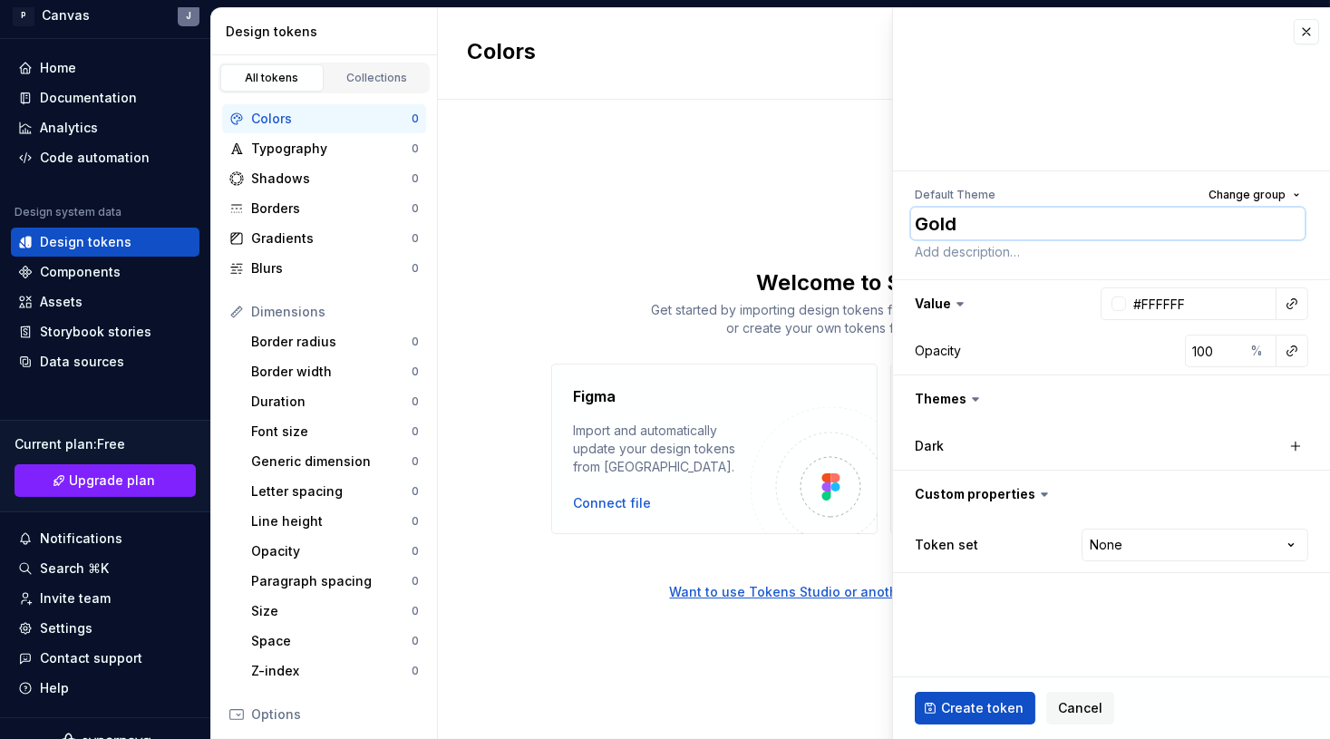
click at [946, 227] on textarea "Gold" at bounding box center [1107, 224] width 393 height 32
type textarea "B"
type textarea "*"
type textarea "Bl"
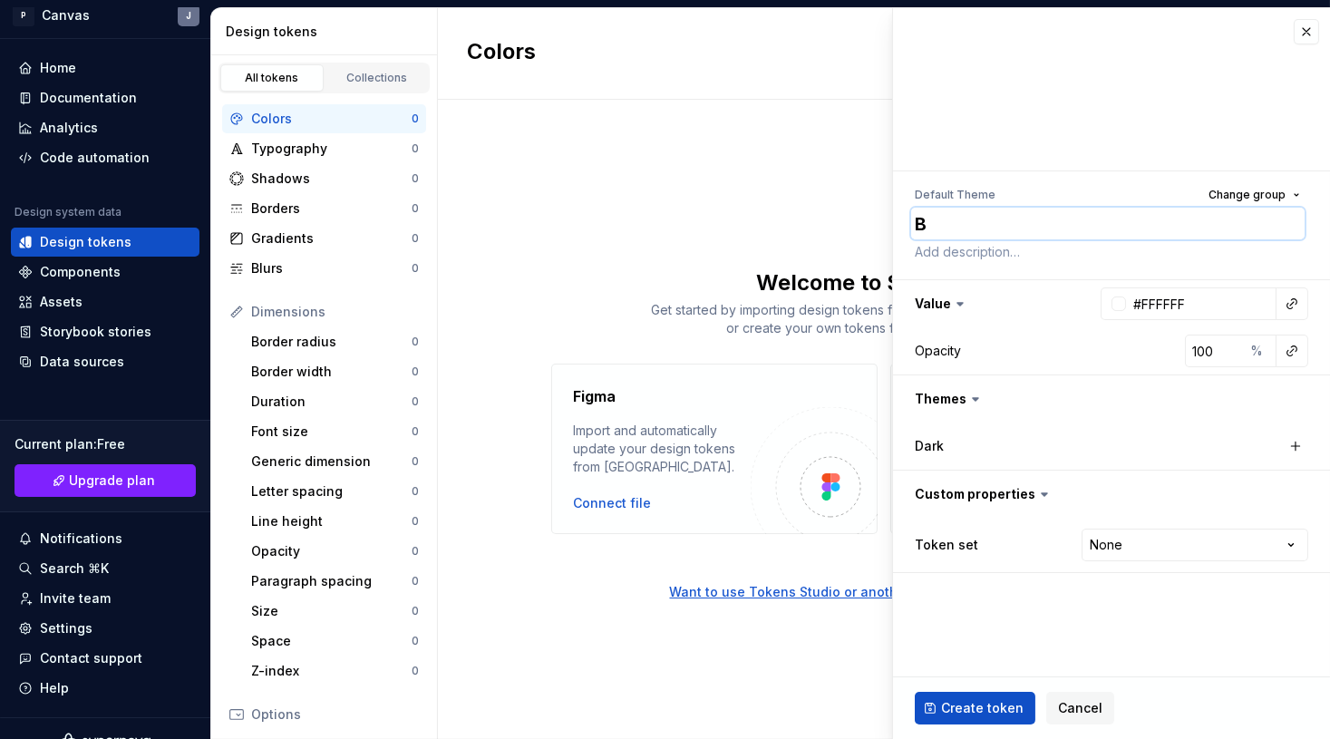
type textarea "*"
type textarea "Blu"
type textarea "*"
type textarea "Blue"
type textarea "*"
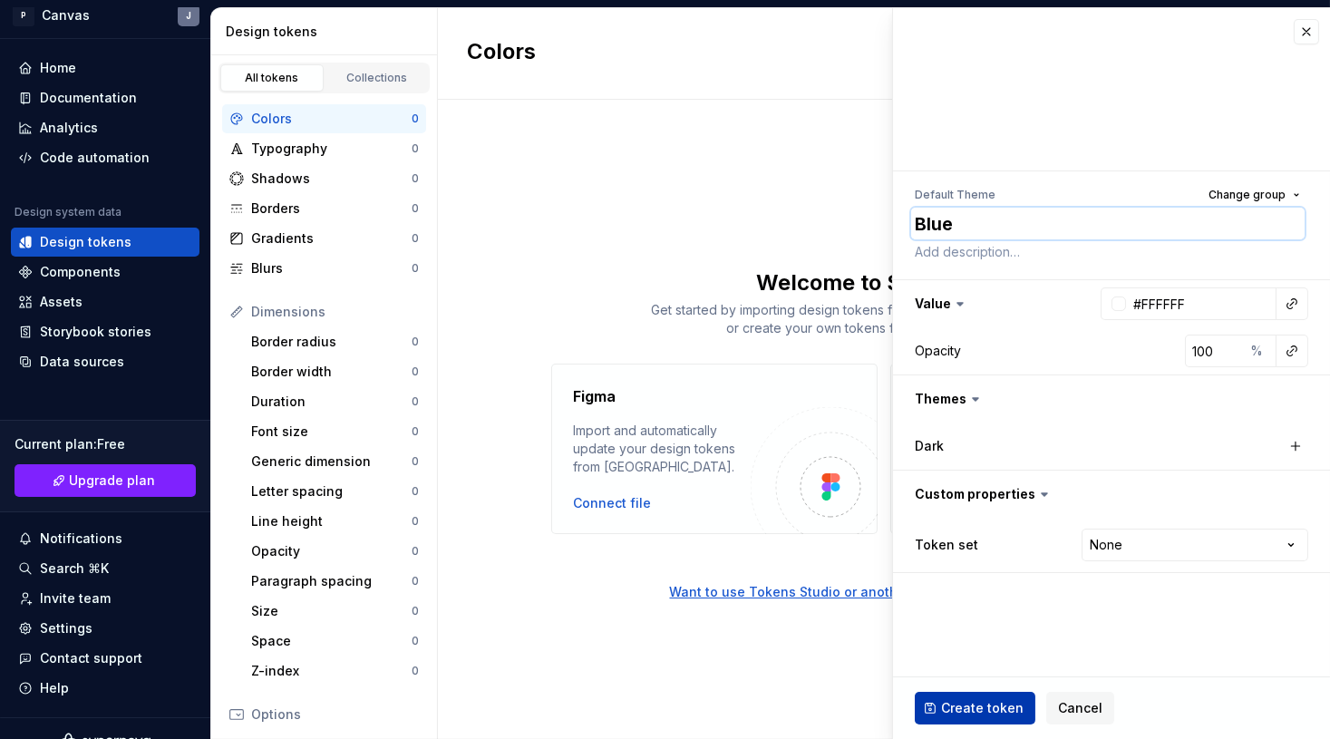
type textarea "Blue"
click at [973, 506] on span "Create token" at bounding box center [982, 708] width 82 height 18
type textarea "*"
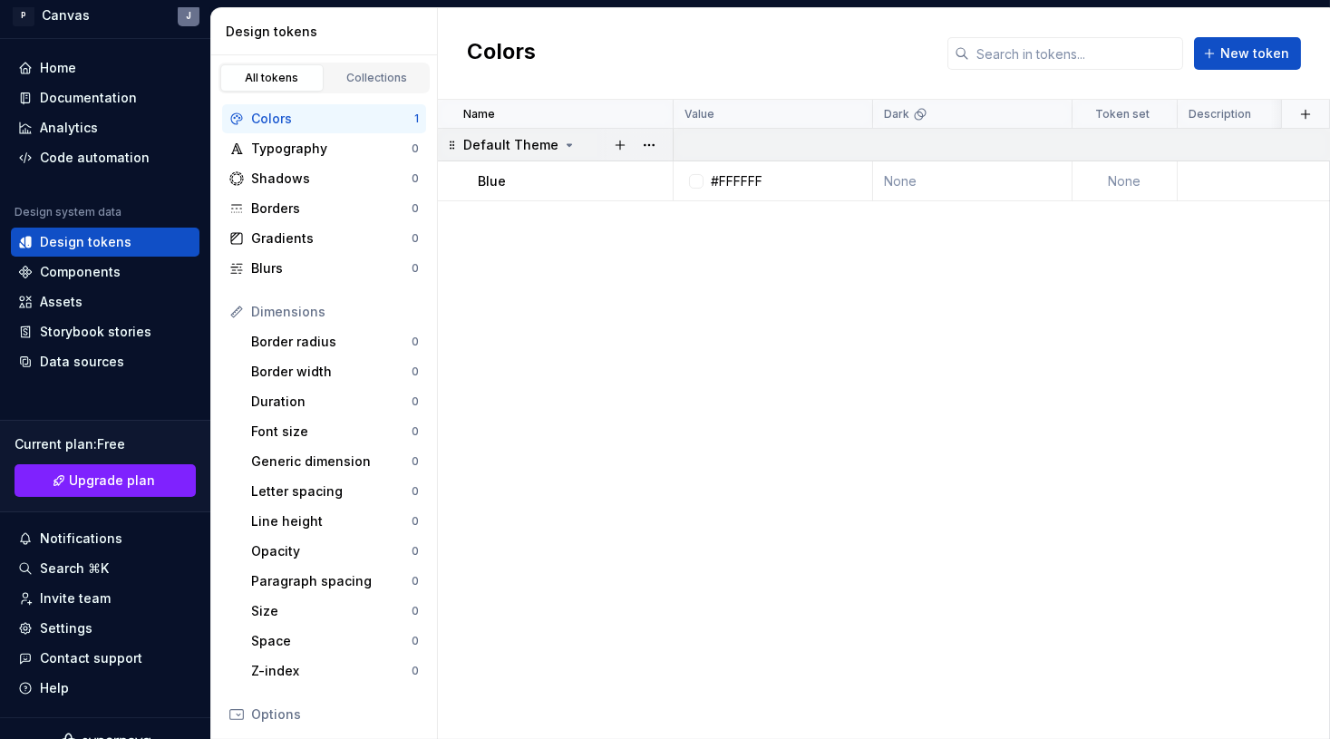
click at [554, 147] on div "Default Theme" at bounding box center [519, 145] width 113 height 18
click at [562, 146] on icon at bounding box center [569, 145] width 15 height 15
click at [1129, 56] on span "New token" at bounding box center [1254, 53] width 69 height 18
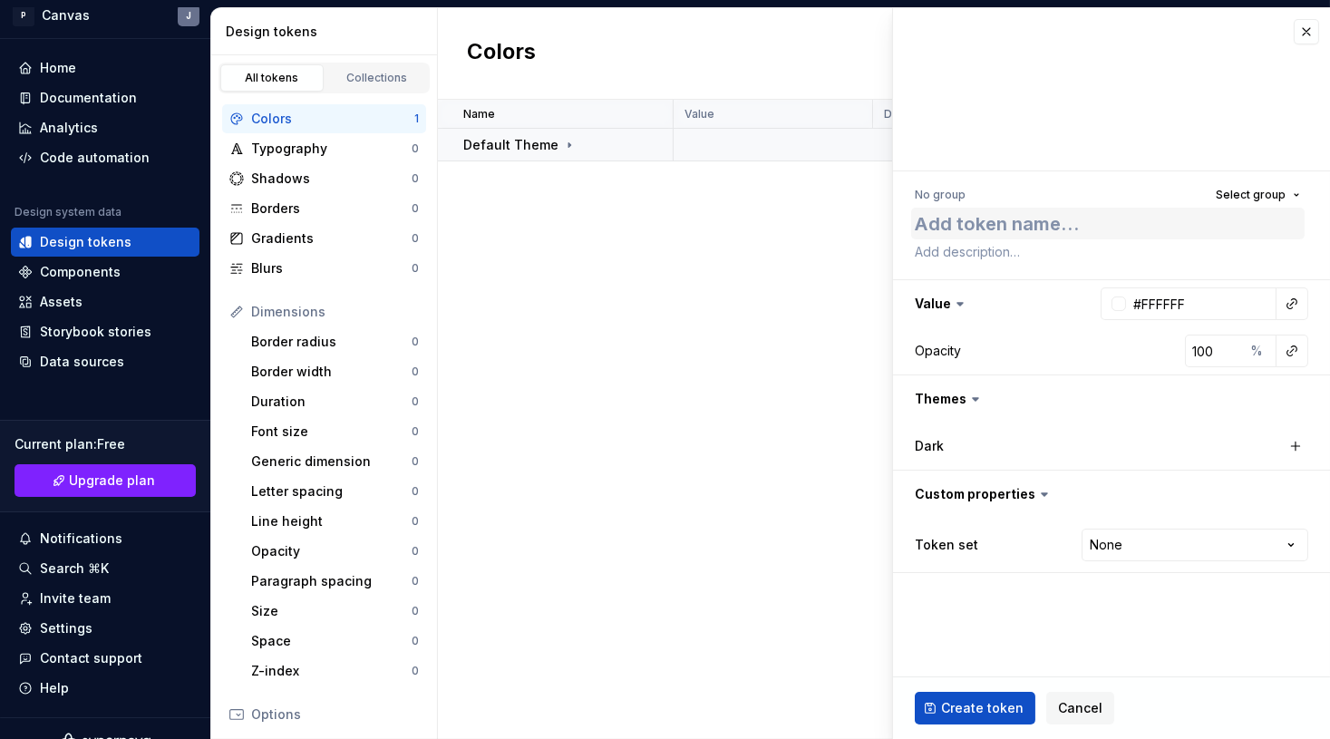
type textarea "*"
type textarea "G"
type textarea "*"
type textarea "Go"
type textarea "*"
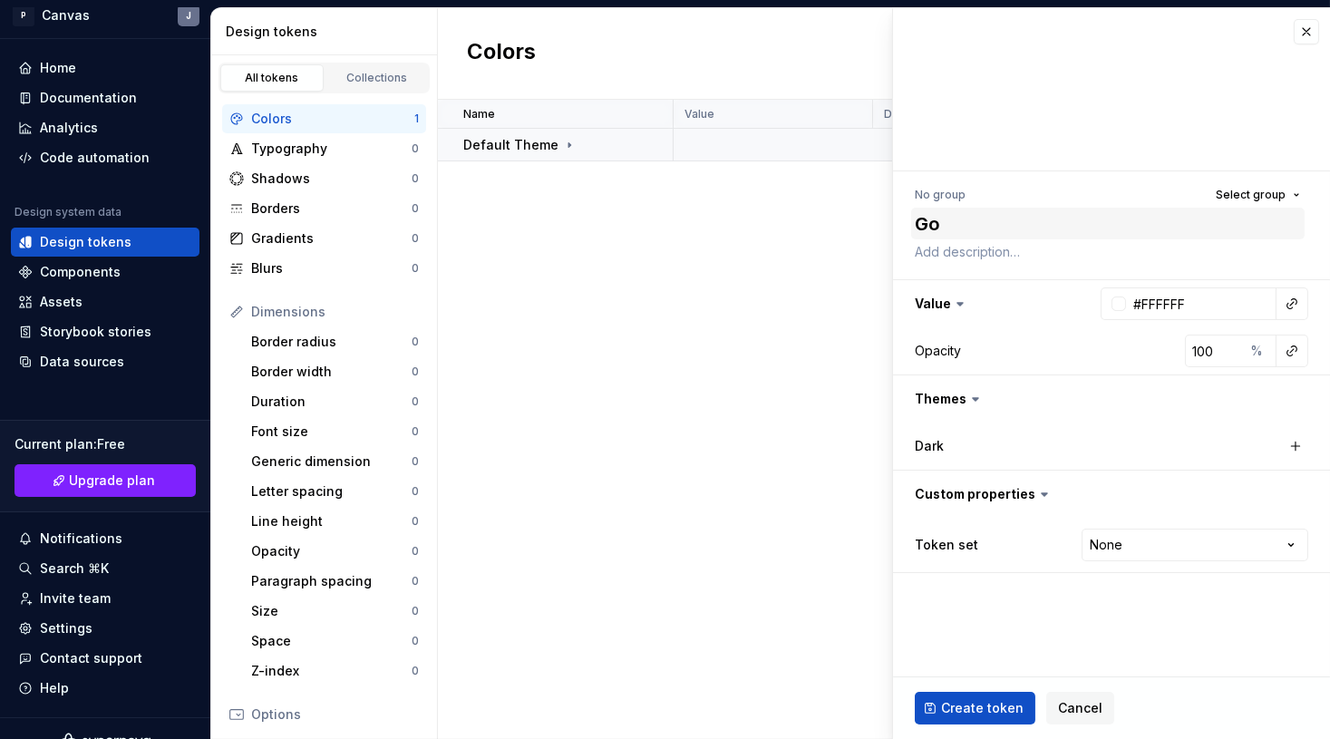
type textarea "Gol"
type textarea "*"
type textarea "Gold"
drag, startPoint x: 1254, startPoint y: 189, endPoint x: 1242, endPoint y: 197, distance: 15.1
click at [1129, 189] on span "Select group" at bounding box center [1250, 195] width 70 height 15
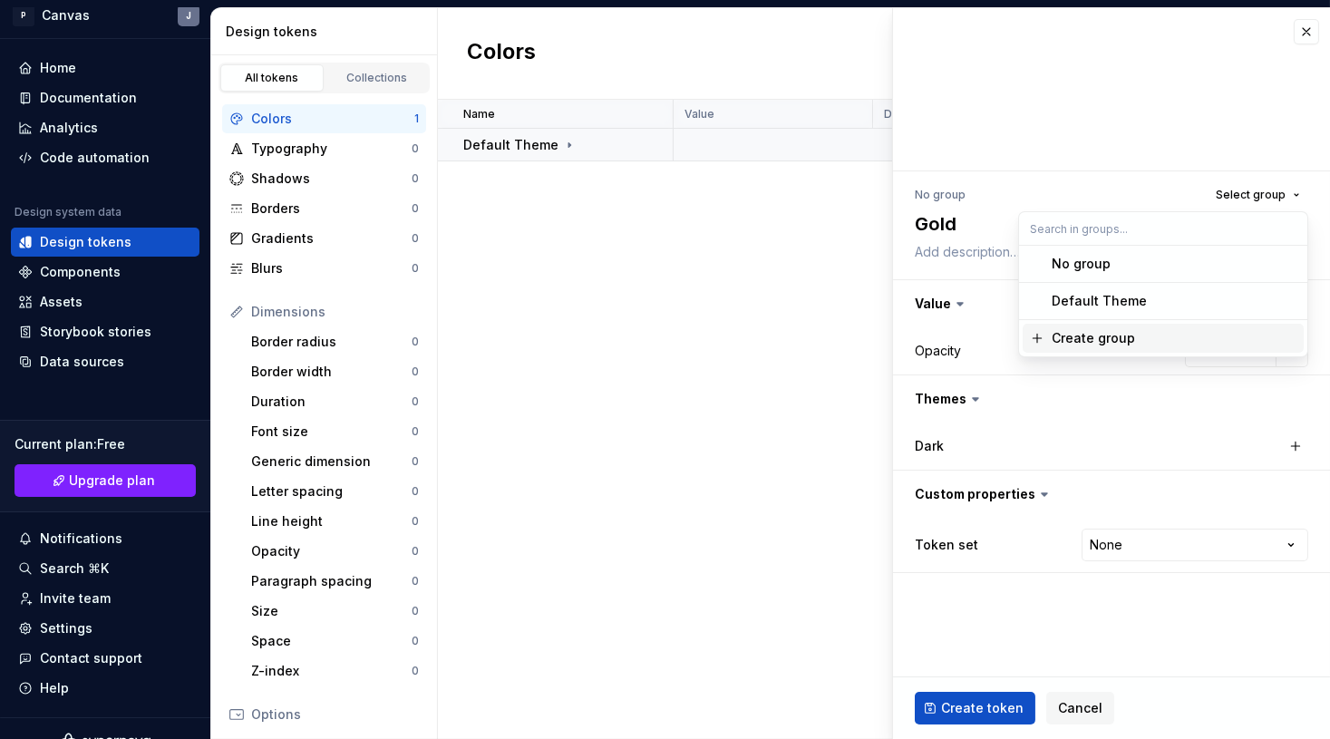
click at [1090, 337] on div "Create group" at bounding box center [1092, 338] width 83 height 18
type textarea "*"
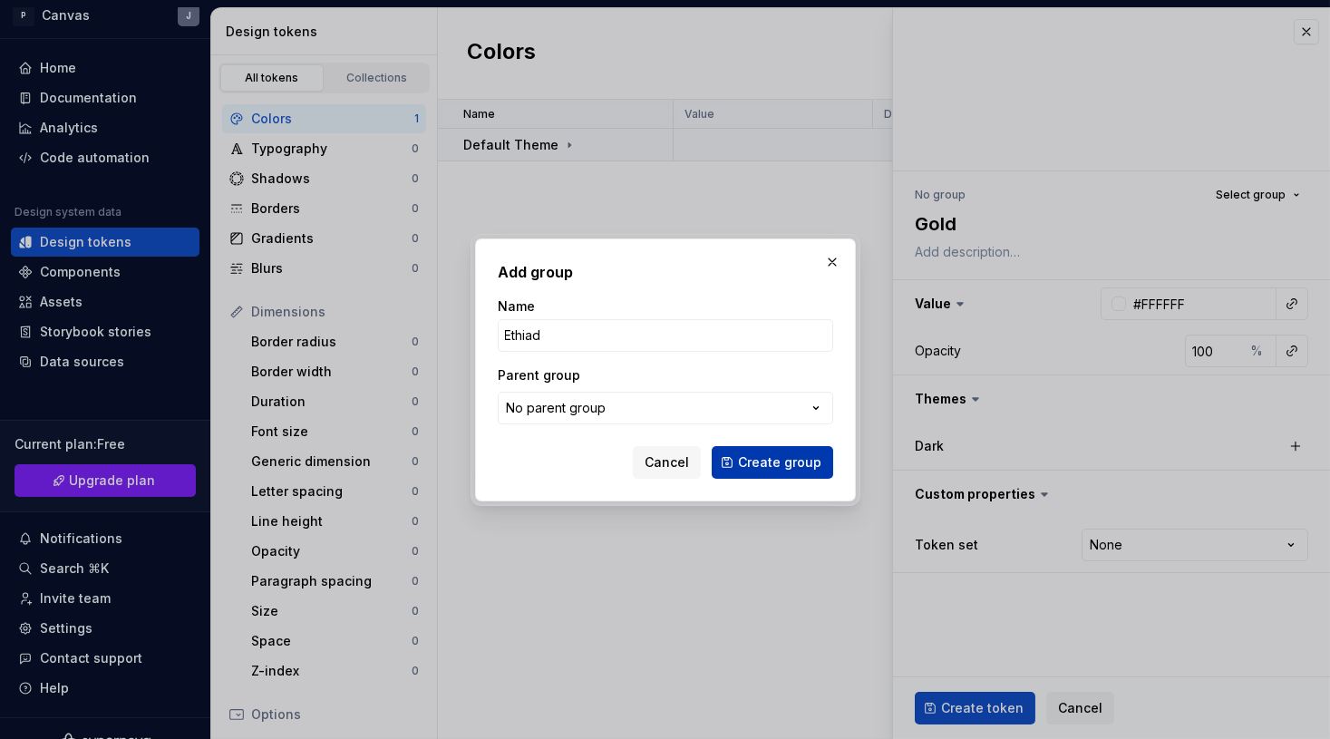
type input "Ethiad"
click at [800, 456] on span "Create group" at bounding box center [779, 462] width 83 height 18
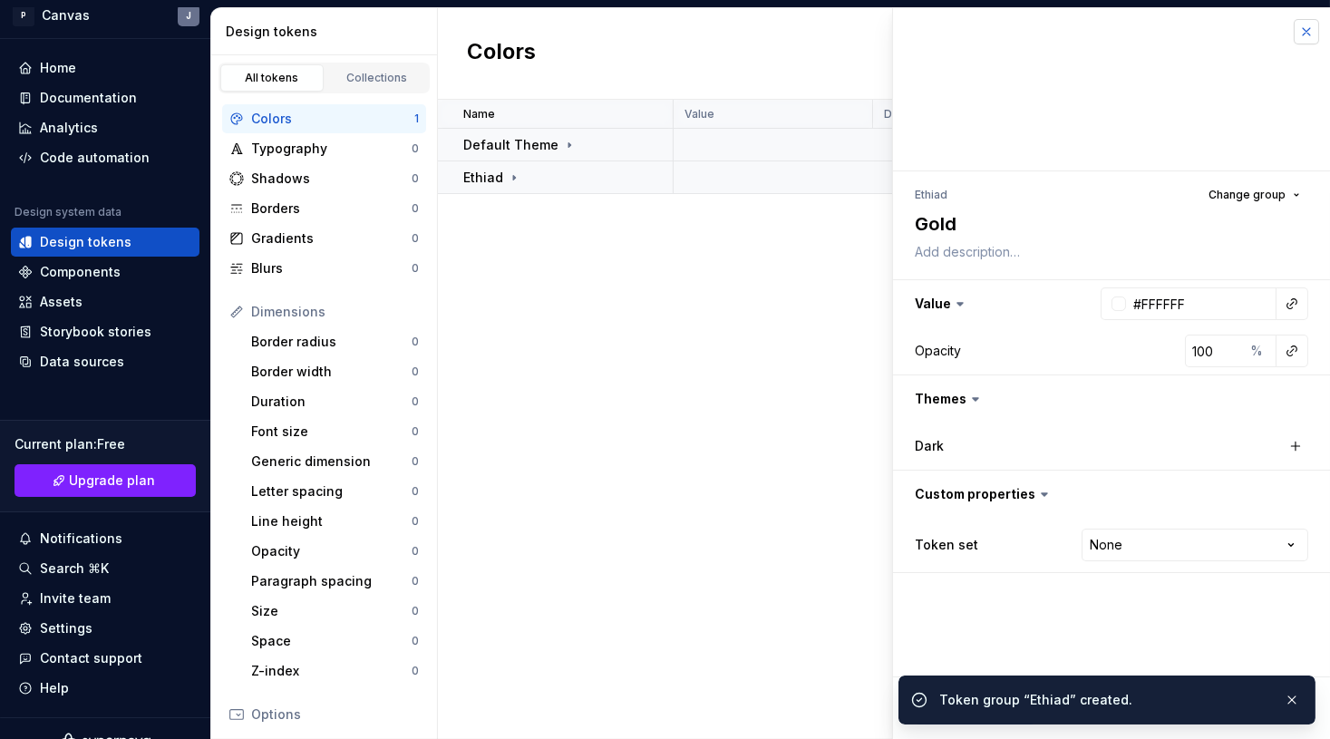
click at [1129, 27] on button "button" at bounding box center [1305, 31] width 25 height 25
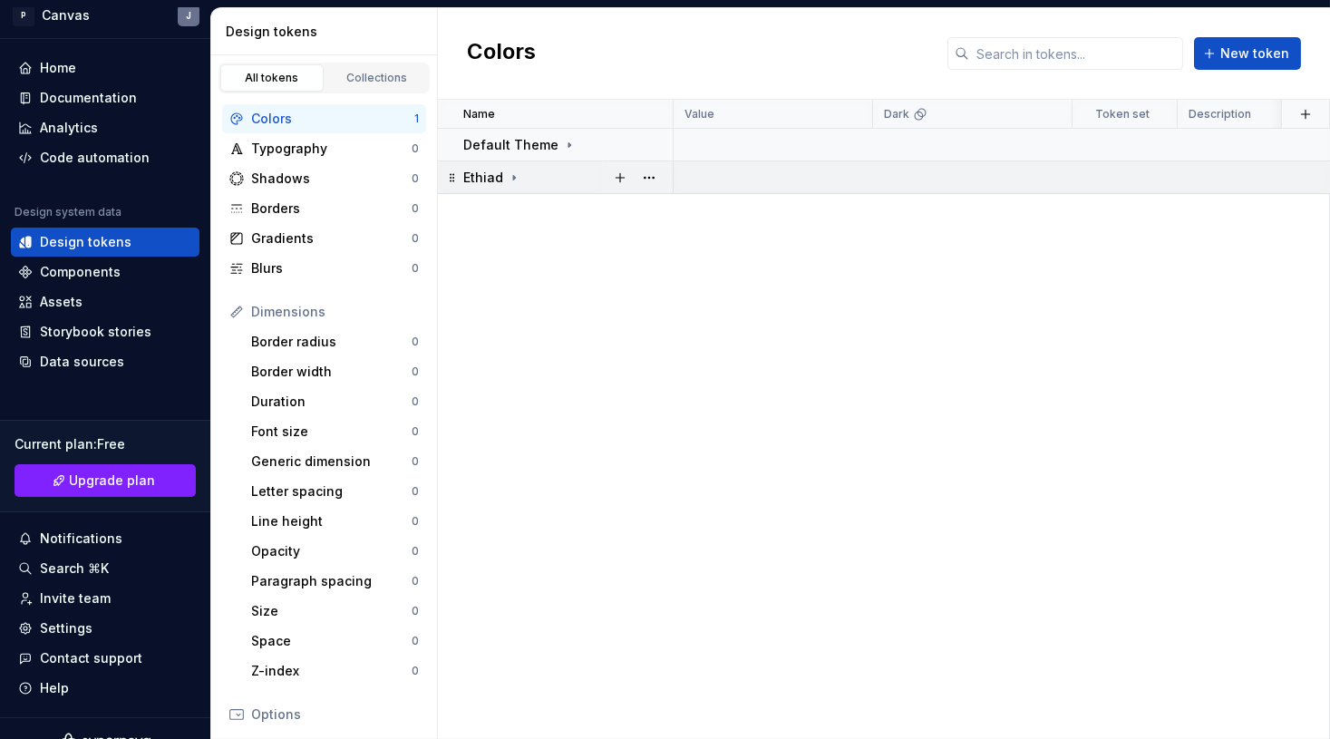
click at [503, 176] on div "Ethiad" at bounding box center [492, 178] width 58 height 18
click at [562, 144] on icon at bounding box center [569, 145] width 15 height 15
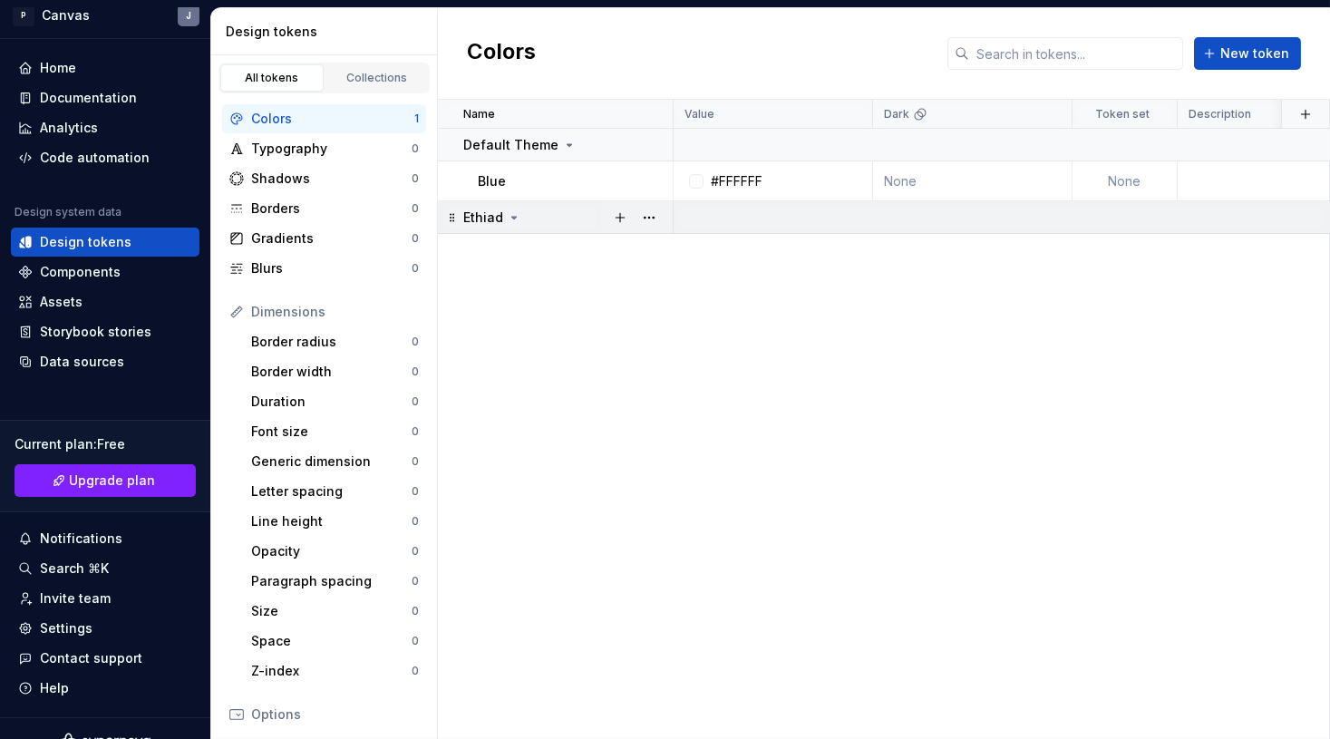
click at [493, 218] on p "Ethiad" at bounding box center [483, 217] width 40 height 18
click at [513, 218] on icon at bounding box center [514, 217] width 2 height 5
click at [620, 218] on button "button" at bounding box center [619, 217] width 25 height 25
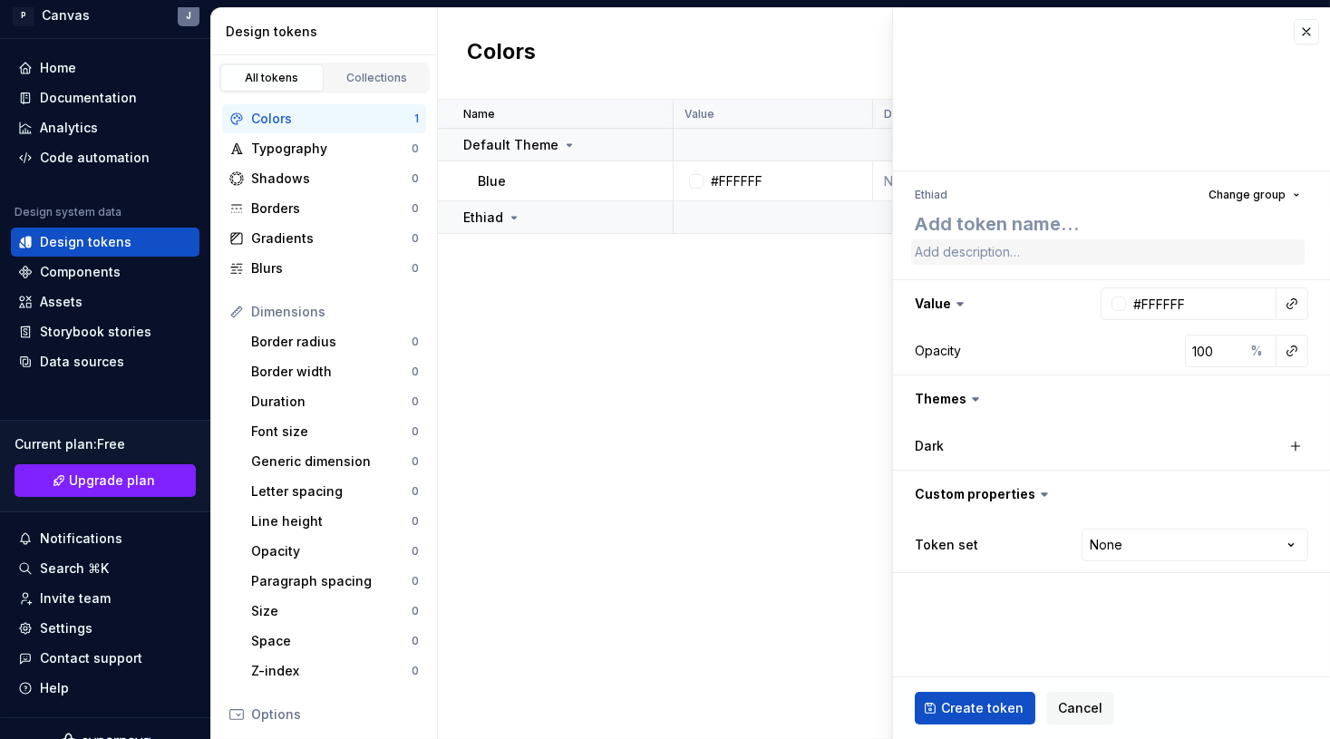
type textarea "*"
type textarea "G"
type textarea "*"
type textarea "Go"
type textarea "*"
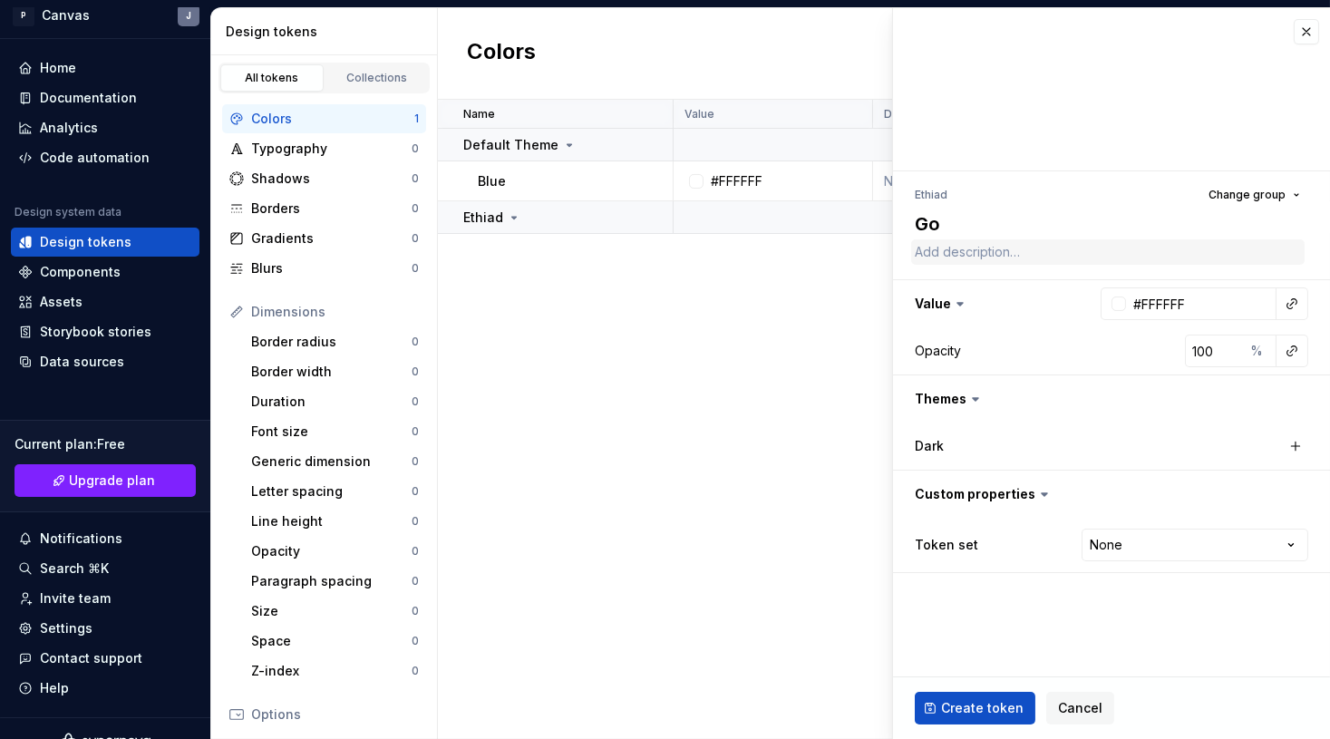
type textarea "Gol"
type textarea "*"
type textarea "Gold"
click at [1007, 506] on span "Create token" at bounding box center [982, 708] width 82 height 18
type textarea "*"
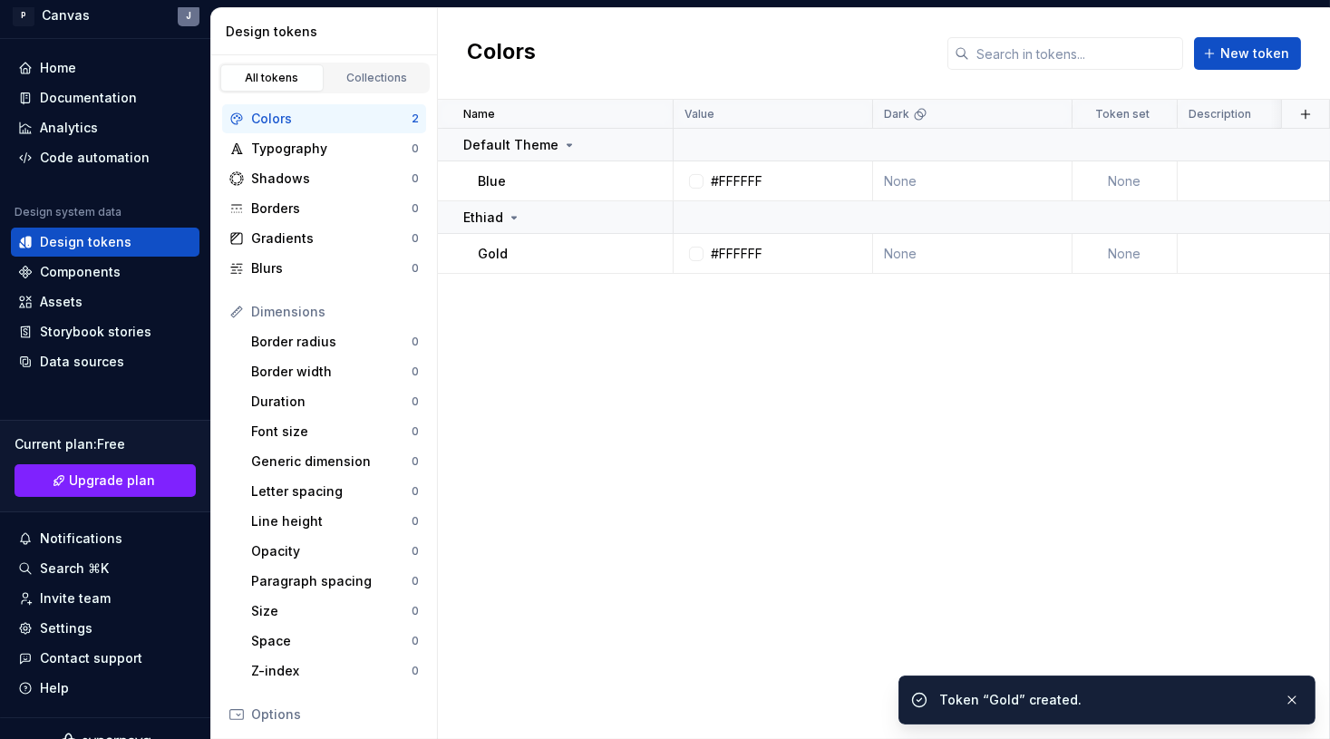
click at [728, 296] on div "Name Value Dark Token set Description Last updated Default Theme Blue #FFFFFF N…" at bounding box center [884, 419] width 892 height 639
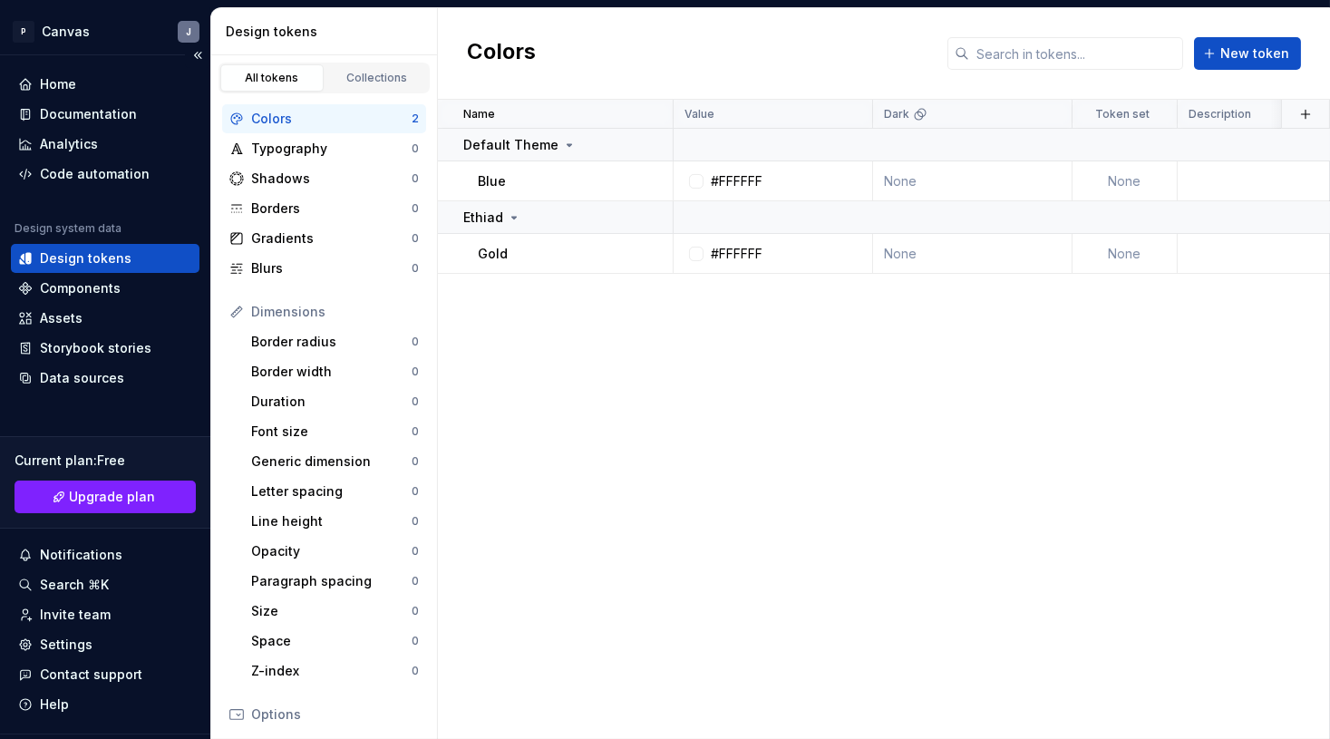
scroll to position [3, 0]
